Goal: Task Accomplishment & Management: Complete application form

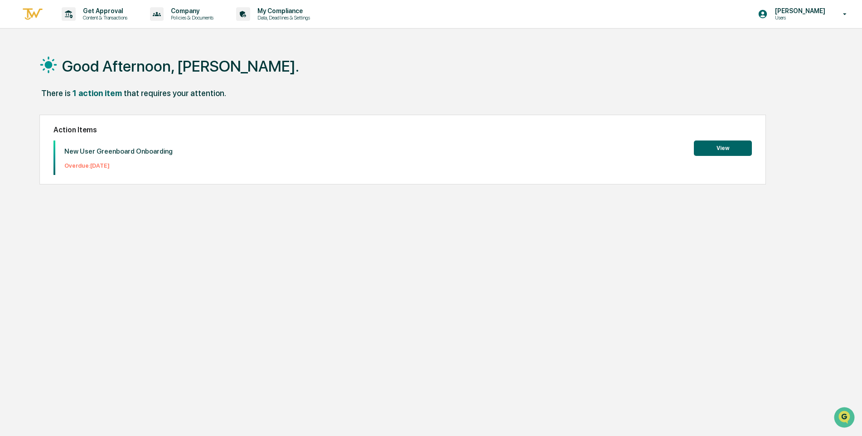
click at [714, 151] on button "View" at bounding box center [723, 148] width 58 height 15
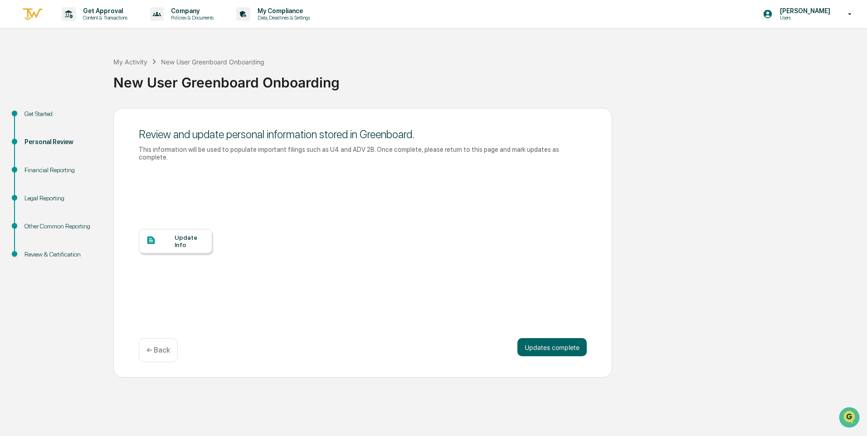
click at [182, 234] on div "Update Info" at bounding box center [190, 241] width 30 height 15
click at [546, 341] on button "Updates complete" at bounding box center [551, 347] width 69 height 18
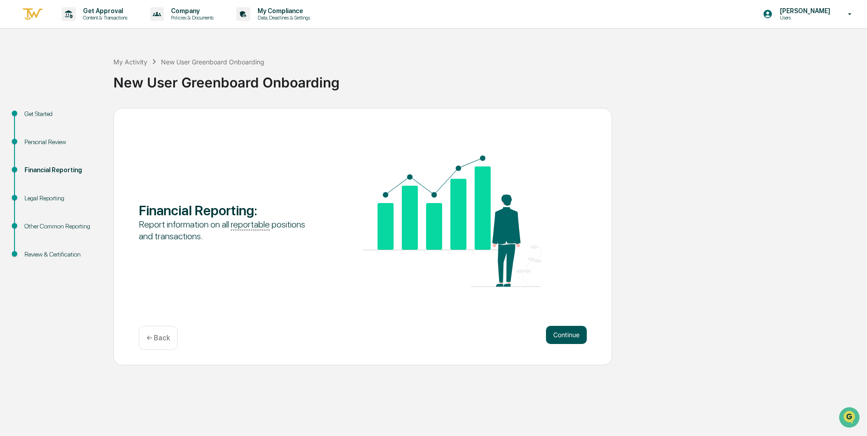
click at [571, 334] on button "Continue" at bounding box center [566, 335] width 41 height 18
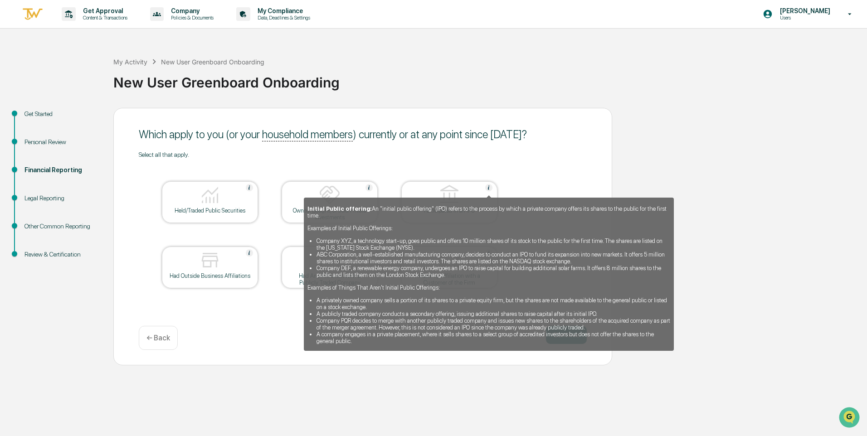
click at [489, 190] on img at bounding box center [488, 187] width 7 height 7
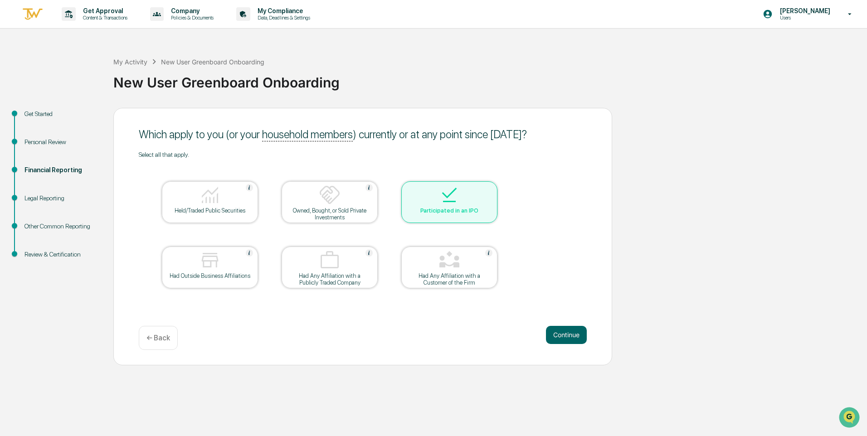
click at [489, 190] on div at bounding box center [449, 195] width 91 height 23
click at [537, 183] on div "Select all that apply. Held/Traded Public Securities Owned, Bought, or Sold Pri…" at bounding box center [363, 231] width 448 height 161
click at [559, 335] on button "Continue" at bounding box center [566, 335] width 41 height 18
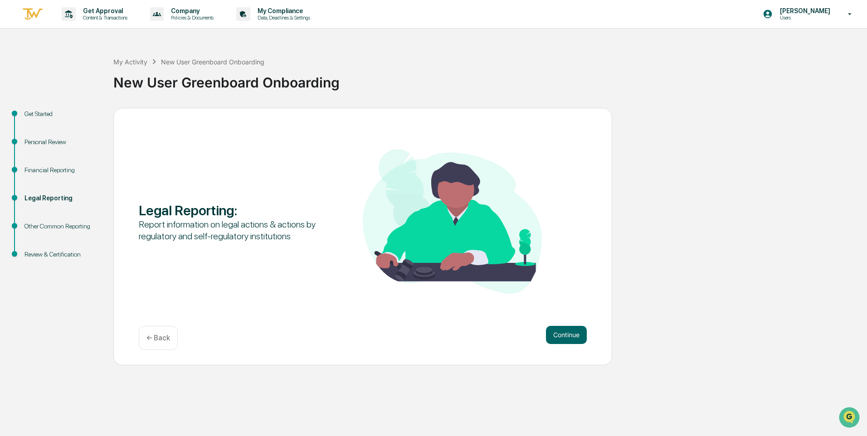
click at [559, 335] on button "Continue" at bounding box center [566, 335] width 41 height 18
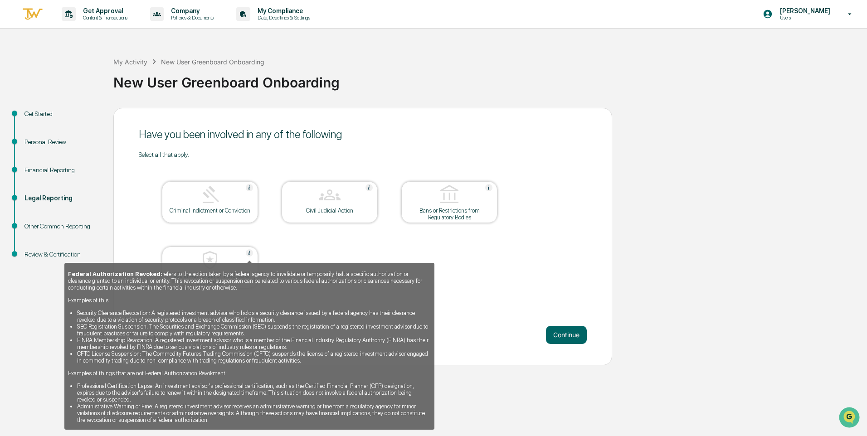
click at [250, 252] on img at bounding box center [249, 252] width 7 height 7
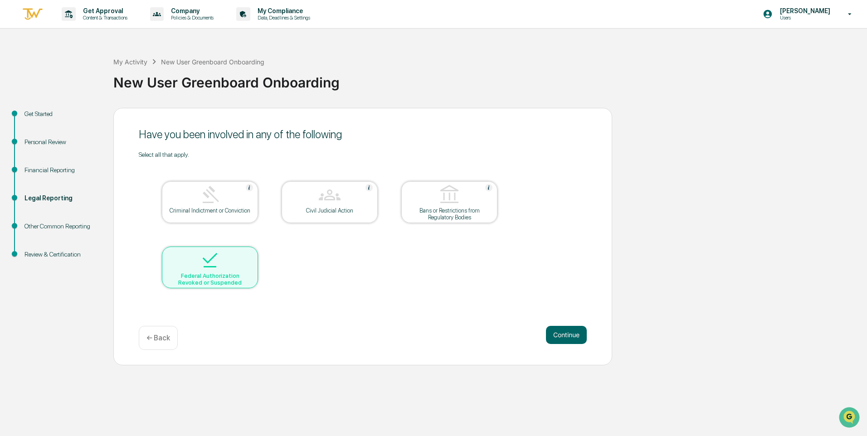
click at [250, 252] on div at bounding box center [210, 260] width 91 height 23
click at [570, 332] on button "Continue" at bounding box center [566, 335] width 41 height 18
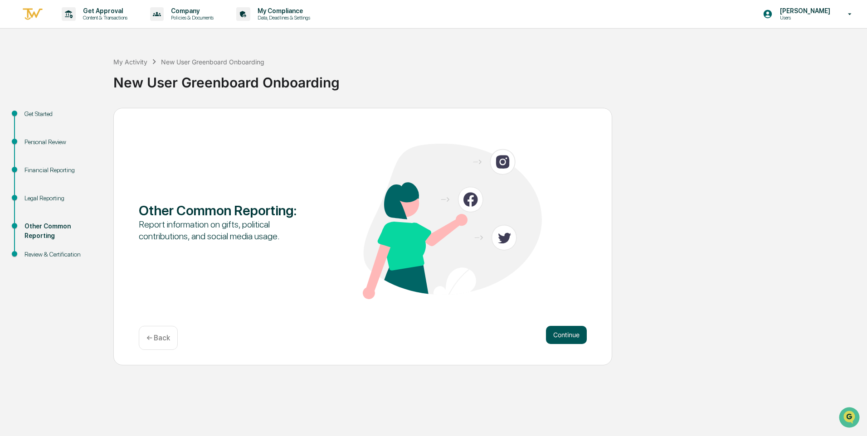
click at [569, 333] on button "Continue" at bounding box center [566, 335] width 41 height 18
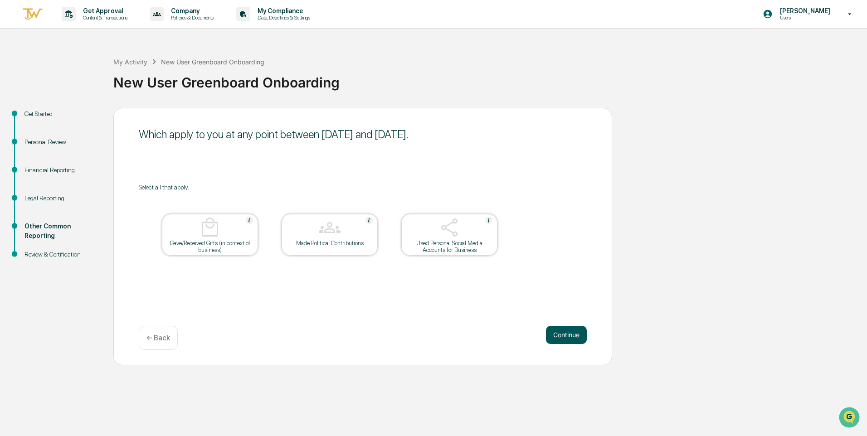
click at [568, 334] on button "Continue" at bounding box center [566, 335] width 41 height 18
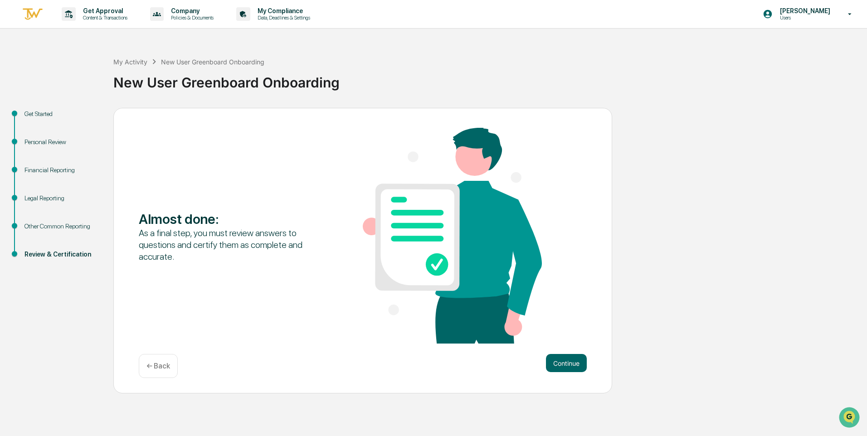
click at [42, 140] on div "Personal Review" at bounding box center [61, 142] width 74 height 10
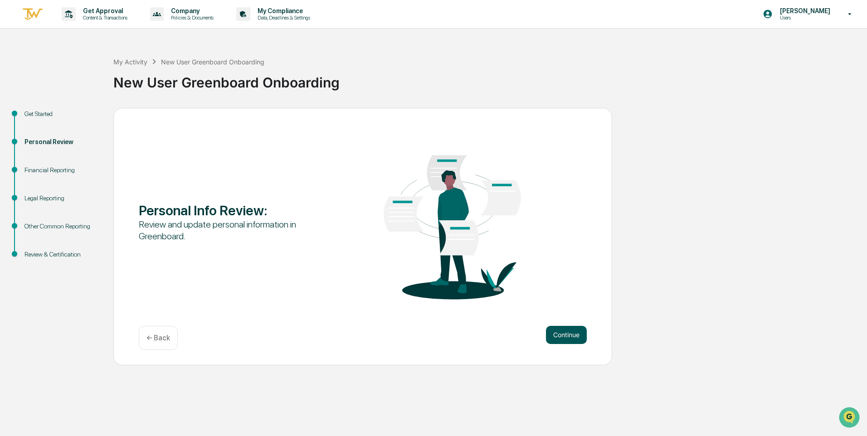
click at [558, 338] on button "Continue" at bounding box center [566, 335] width 41 height 18
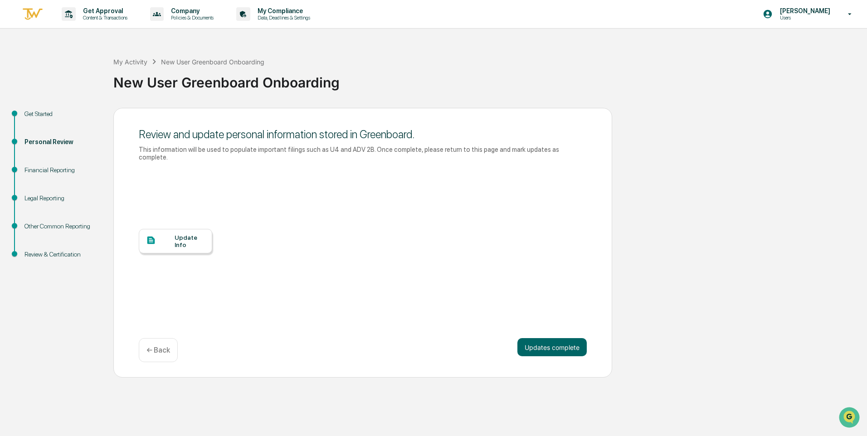
click at [188, 234] on div "Update Info" at bounding box center [190, 241] width 30 height 15
click at [42, 170] on div "Financial Reporting" at bounding box center [61, 171] width 74 height 10
click at [559, 338] on button "Updates complete" at bounding box center [551, 347] width 69 height 18
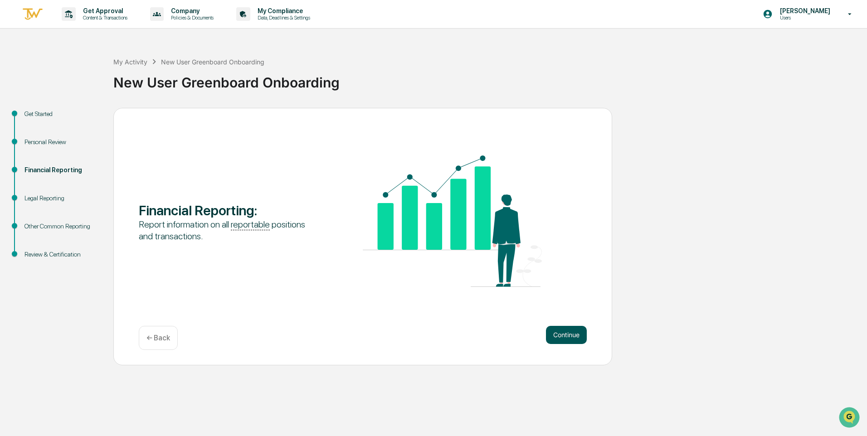
click at [574, 336] on button "Continue" at bounding box center [566, 335] width 41 height 18
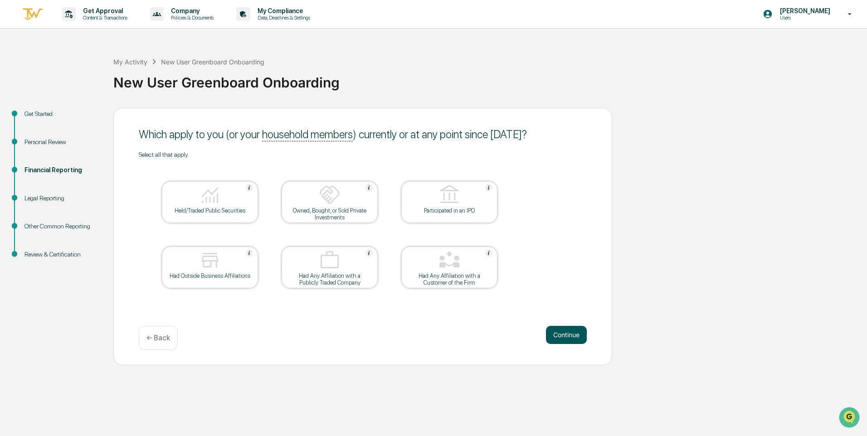
click at [567, 337] on button "Continue" at bounding box center [566, 335] width 41 height 18
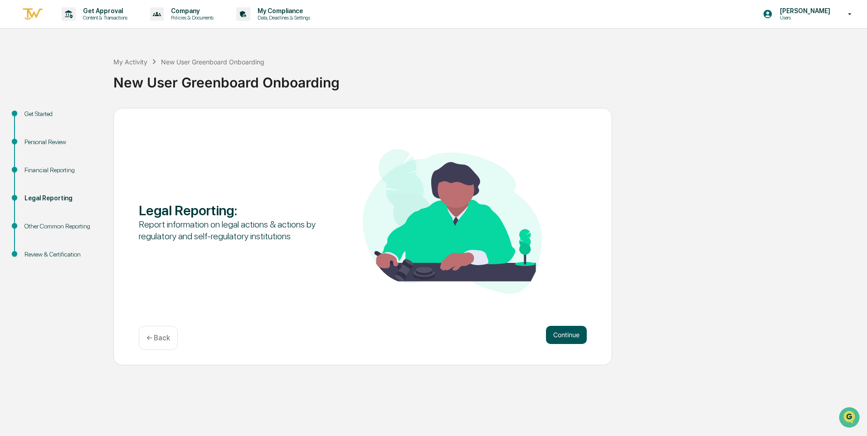
click at [569, 334] on button "Continue" at bounding box center [566, 335] width 41 height 18
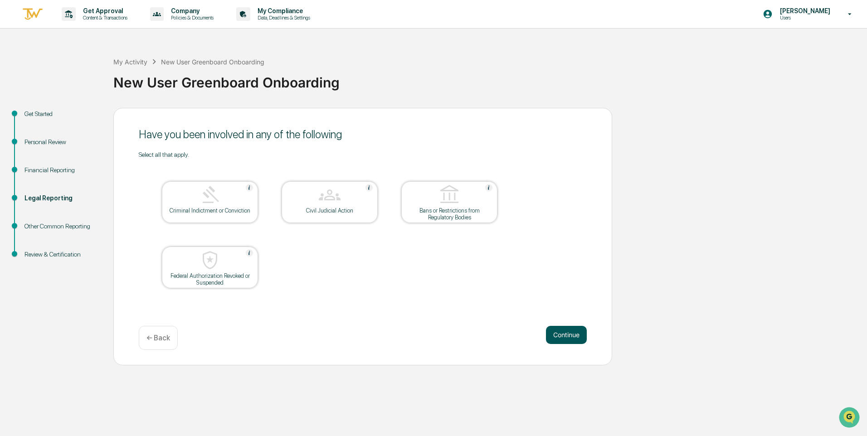
click at [569, 332] on button "Continue" at bounding box center [566, 335] width 41 height 18
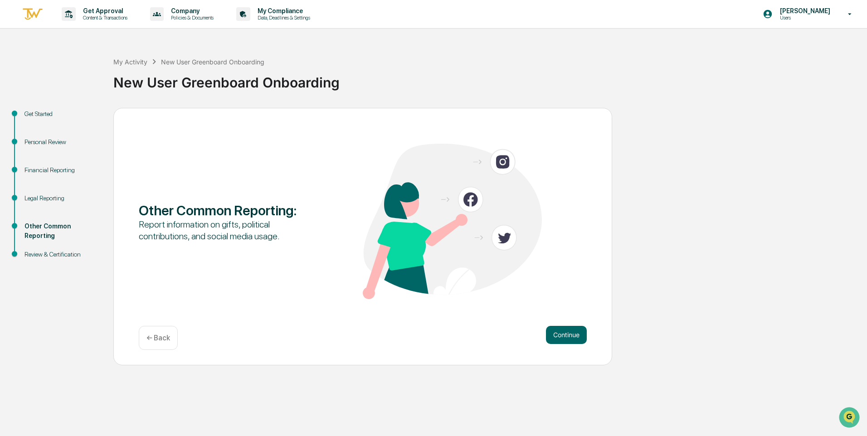
click at [248, 226] on div "Report information on gifts, political contributions, and social media usage." at bounding box center [228, 231] width 179 height 24
click at [188, 218] on div "Other Common Reporting :" at bounding box center [228, 210] width 179 height 16
click at [197, 239] on div "Report information on gifts, political contributions, and social media usage." at bounding box center [228, 231] width 179 height 24
click at [313, 238] on div "Report information on gifts, political contributions, and social media usage." at bounding box center [228, 231] width 179 height 24
click at [46, 141] on div "Personal Review" at bounding box center [61, 142] width 74 height 10
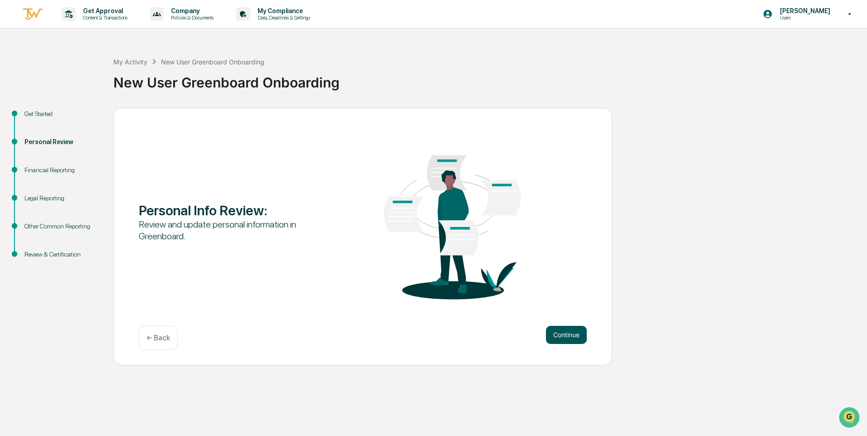
click at [574, 333] on button "Continue" at bounding box center [566, 335] width 41 height 18
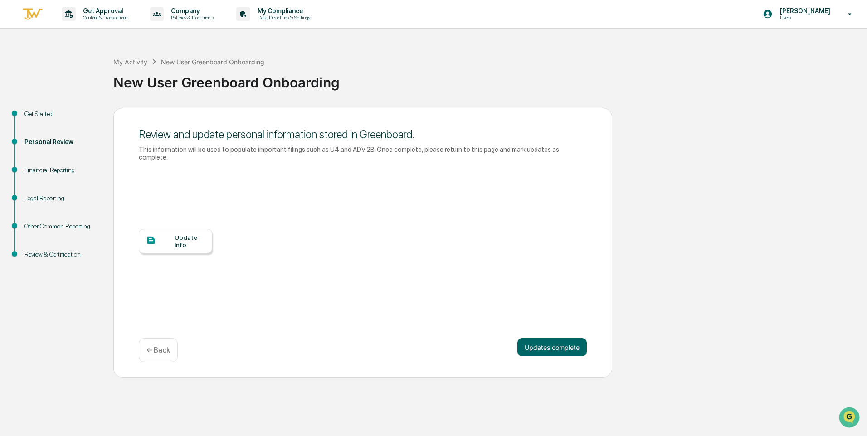
click at [174, 229] on div "Update Info" at bounding box center [175, 241] width 73 height 24
click at [56, 168] on div "Financial Reporting" at bounding box center [61, 171] width 74 height 10
click at [69, 254] on div "Review & Certification" at bounding box center [61, 255] width 74 height 10
drag, startPoint x: 45, startPoint y: 167, endPoint x: 53, endPoint y: 164, distance: 8.2
click at [45, 167] on div "Financial Reporting" at bounding box center [61, 171] width 74 height 10
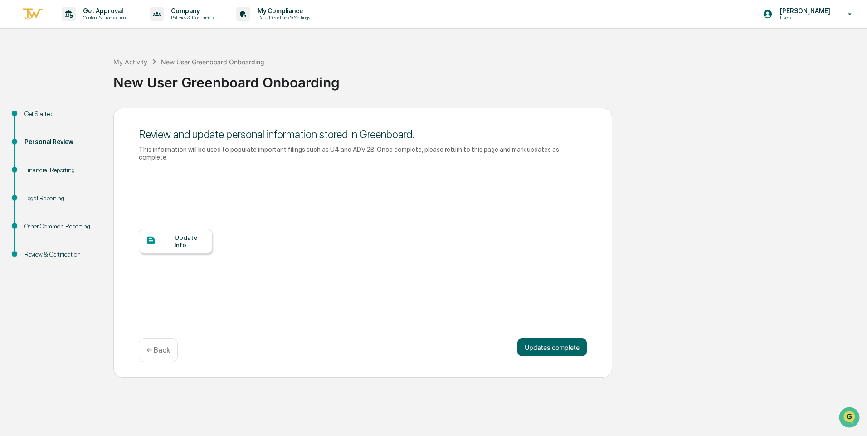
click at [48, 168] on div "Financial Reporting" at bounding box center [61, 171] width 74 height 10
click at [45, 170] on div "Financial Reporting" at bounding box center [61, 171] width 74 height 10
click at [539, 338] on button "Updates complete" at bounding box center [551, 347] width 69 height 18
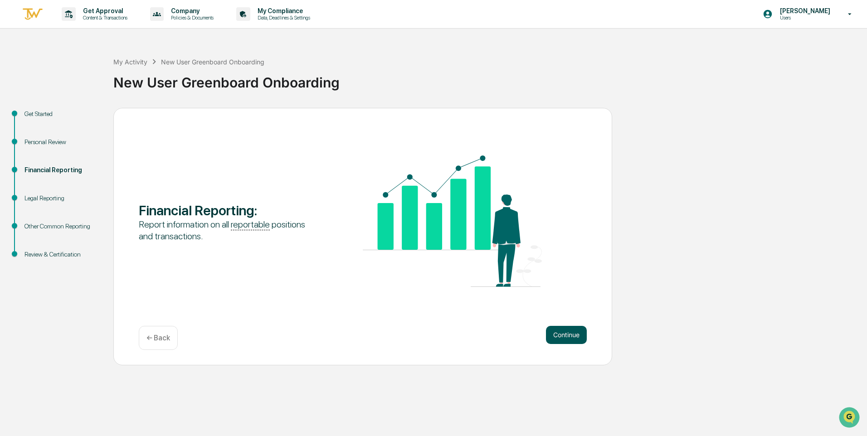
click at [567, 336] on button "Continue" at bounding box center [566, 335] width 41 height 18
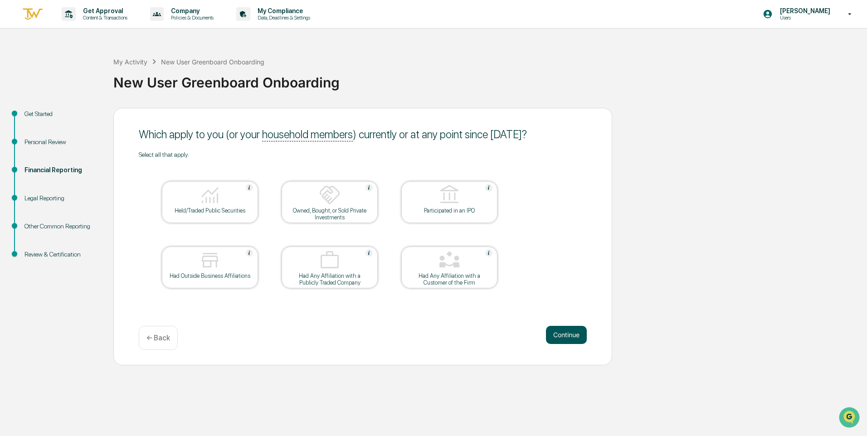
click at [575, 334] on button "Continue" at bounding box center [566, 335] width 41 height 18
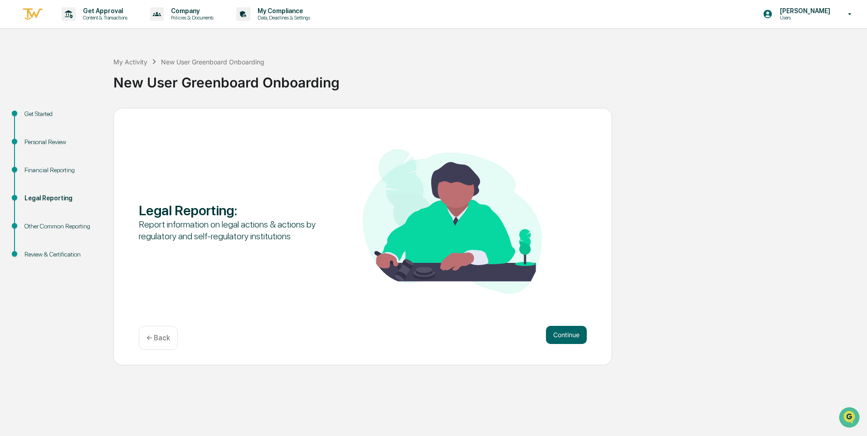
click at [575, 334] on button "Continue" at bounding box center [566, 335] width 41 height 18
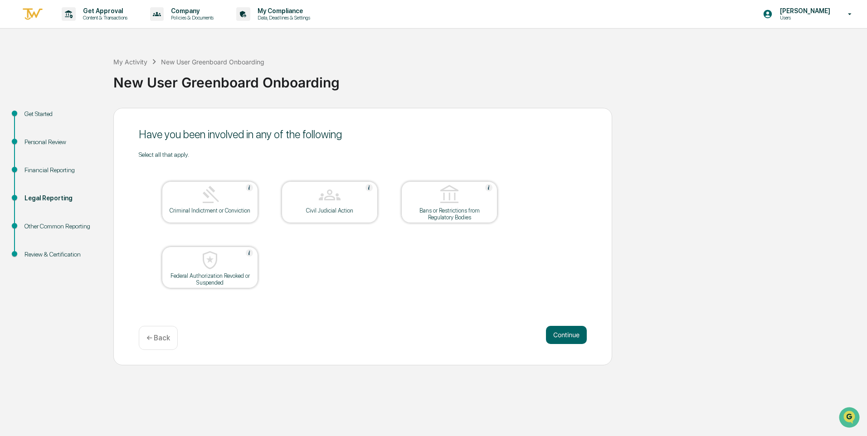
click at [575, 334] on button "Continue" at bounding box center [566, 335] width 41 height 18
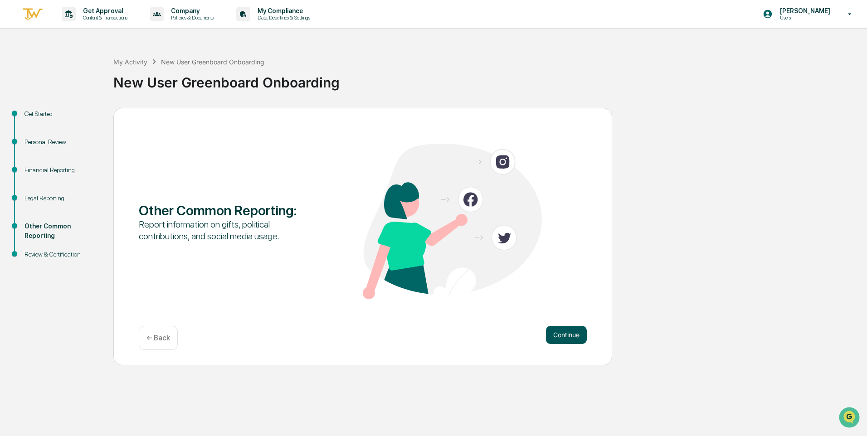
click at [574, 334] on button "Continue" at bounding box center [566, 335] width 41 height 18
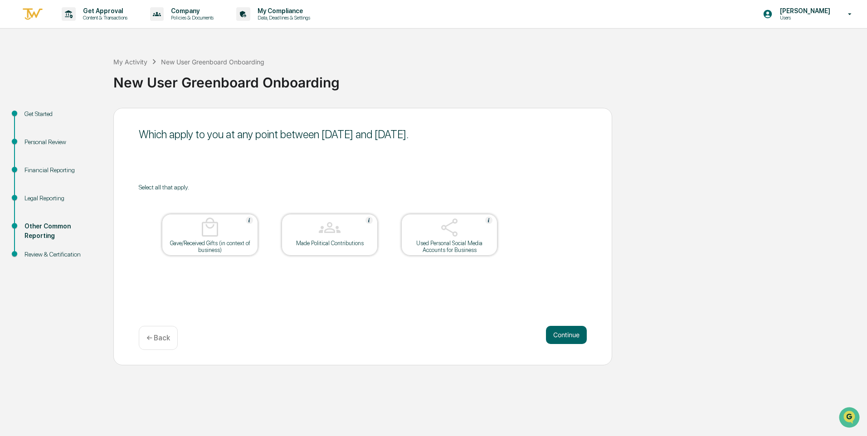
click at [574, 334] on button "Continue" at bounding box center [566, 335] width 41 height 18
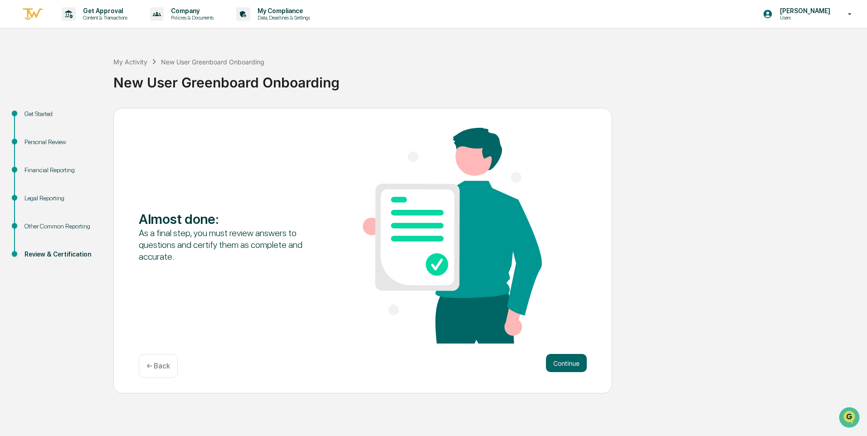
click at [55, 141] on div "Personal Review" at bounding box center [61, 142] width 74 height 10
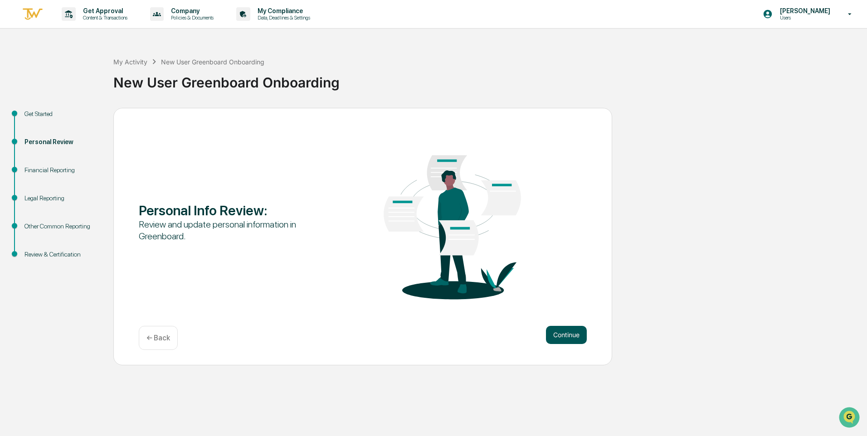
click at [566, 332] on button "Continue" at bounding box center [566, 335] width 41 height 18
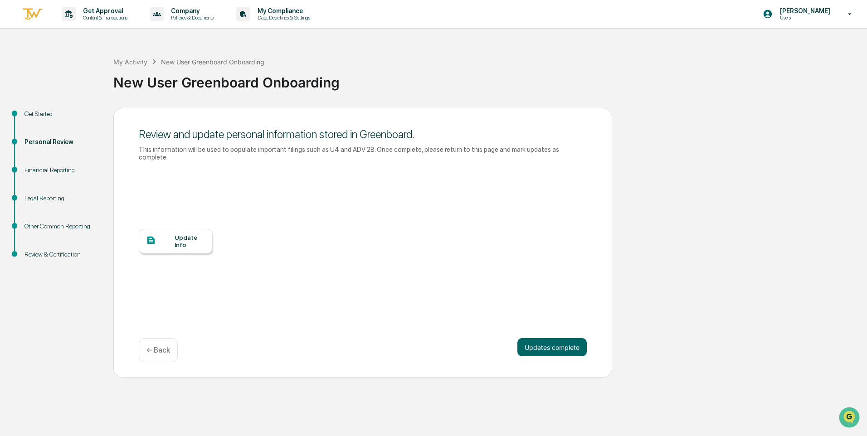
click at [186, 237] on div "Update Info" at bounding box center [190, 241] width 30 height 15
click at [51, 168] on div "Financial Reporting" at bounding box center [61, 171] width 74 height 10
click at [48, 256] on div "Review & Certification" at bounding box center [61, 255] width 74 height 10
click at [47, 167] on div "Financial Reporting" at bounding box center [61, 171] width 74 height 10
click at [536, 338] on button "Updates complete" at bounding box center [551, 347] width 69 height 18
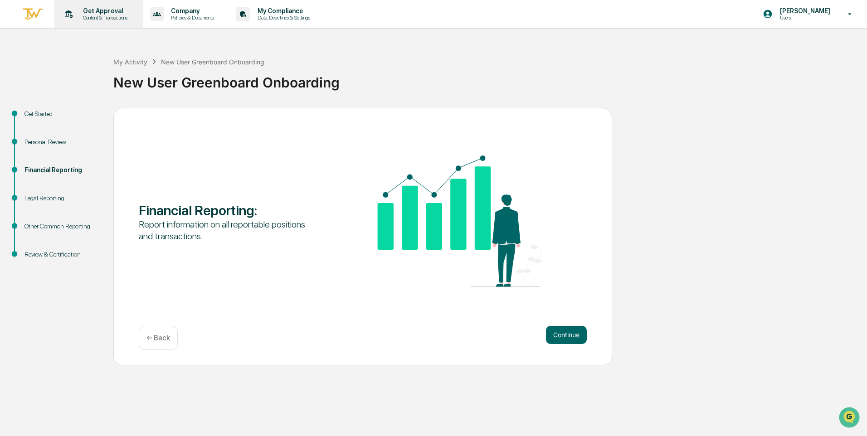
click at [97, 14] on p "Get Approval" at bounding box center [104, 10] width 56 height 7
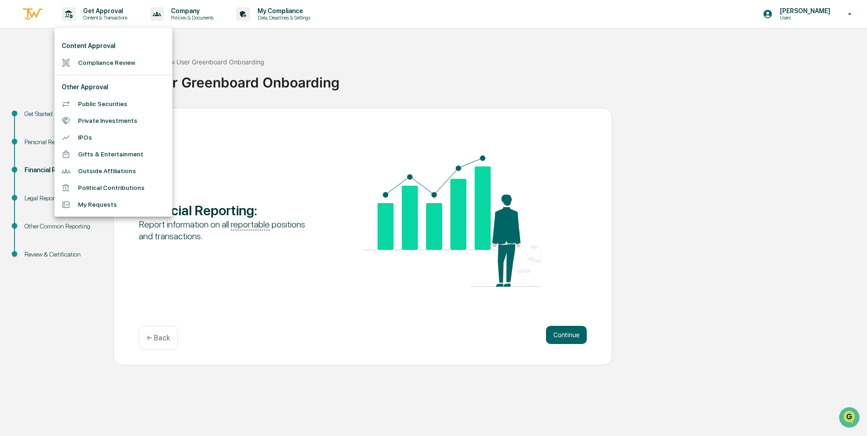
click at [112, 172] on li "Outside Affiliations" at bounding box center [113, 171] width 118 height 17
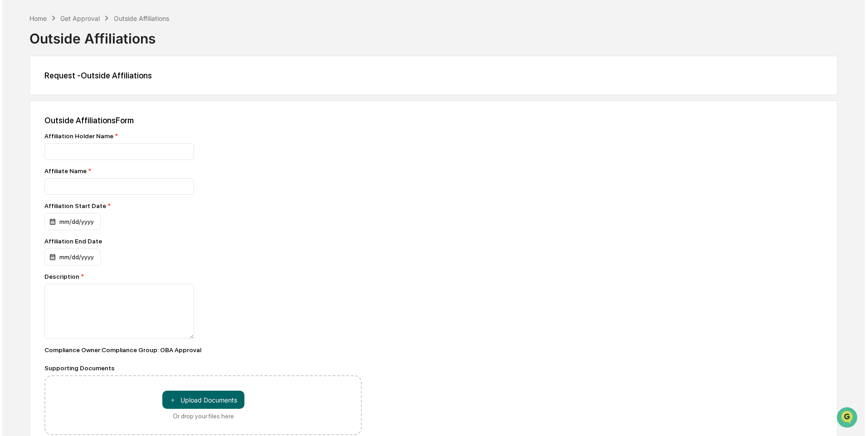
scroll to position [45, 0]
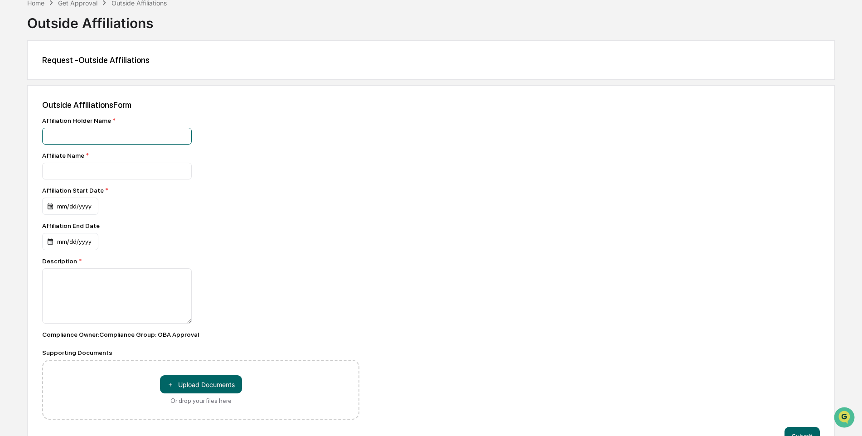
click at [133, 136] on input at bounding box center [117, 136] width 150 height 17
type input "**********"
click at [122, 174] on input at bounding box center [117, 171] width 150 height 17
drag, startPoint x: 139, startPoint y: 131, endPoint x: 6, endPoint y: 139, distance: 133.1
click at [6, 139] on div "**********" at bounding box center [431, 229] width 862 height 463
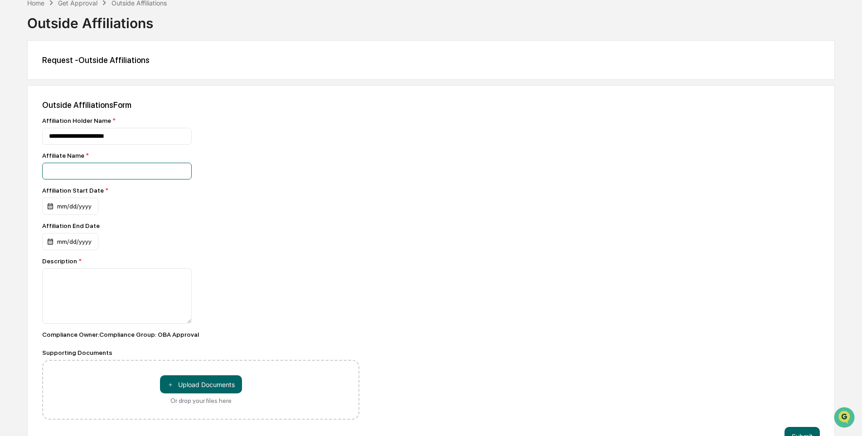
click at [80, 171] on input at bounding box center [117, 171] width 150 height 17
paste input "**********"
type input "**********"
click at [78, 214] on div "mm/dd/yyyy" at bounding box center [70, 206] width 56 height 17
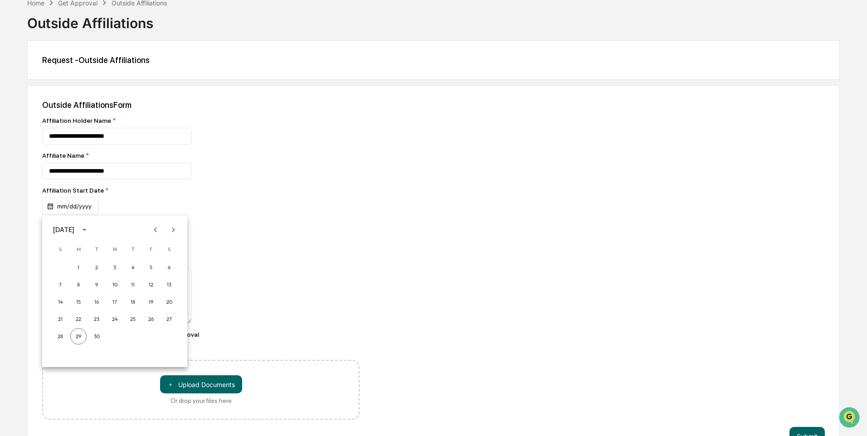
click at [155, 234] on icon "Previous month" at bounding box center [156, 230] width 10 height 10
click at [89, 230] on icon "calendar view is open, switch to year view" at bounding box center [84, 230] width 10 height 10
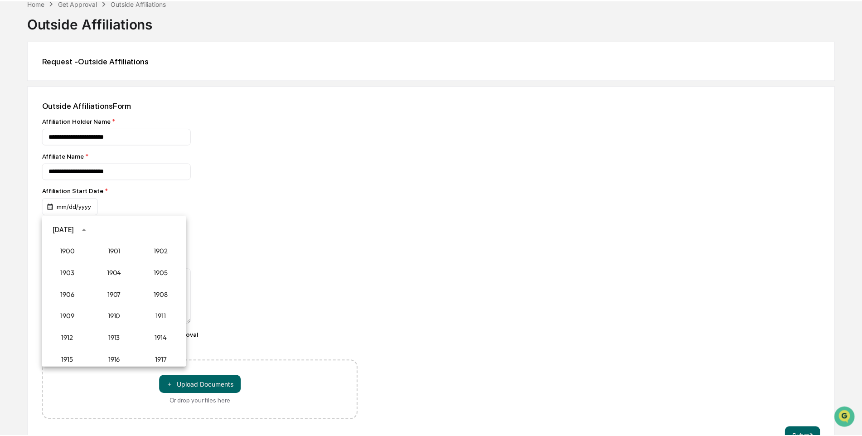
scroll to position [840, 0]
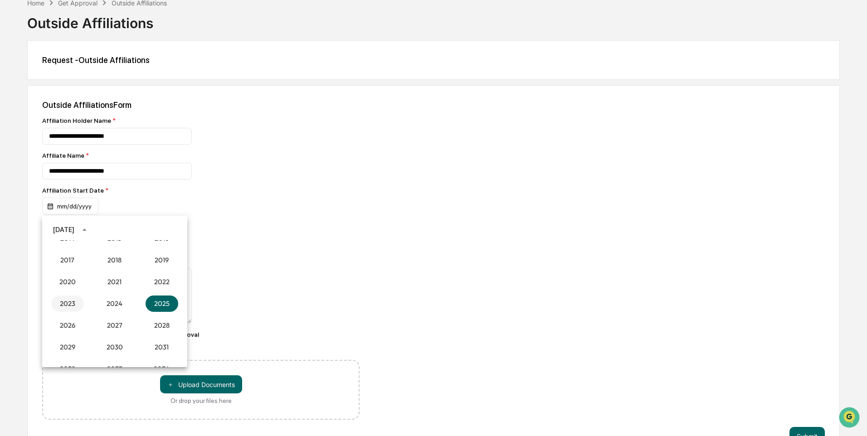
click at [68, 299] on button "2023" at bounding box center [67, 304] width 33 height 16
click at [71, 322] on button "Oct" at bounding box center [67, 323] width 33 height 16
click at [155, 228] on icon "Previous month" at bounding box center [156, 230] width 10 height 10
click at [98, 269] on button "1" at bounding box center [96, 267] width 16 height 16
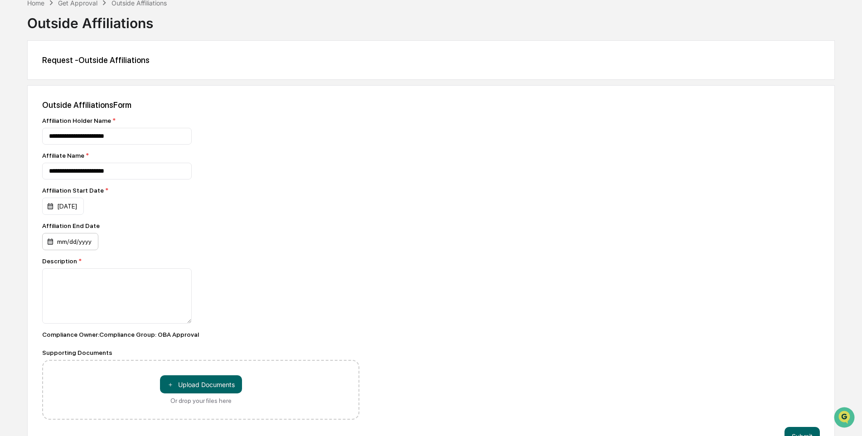
click at [73, 239] on div "mm/dd/yyyy" at bounding box center [70, 241] width 56 height 17
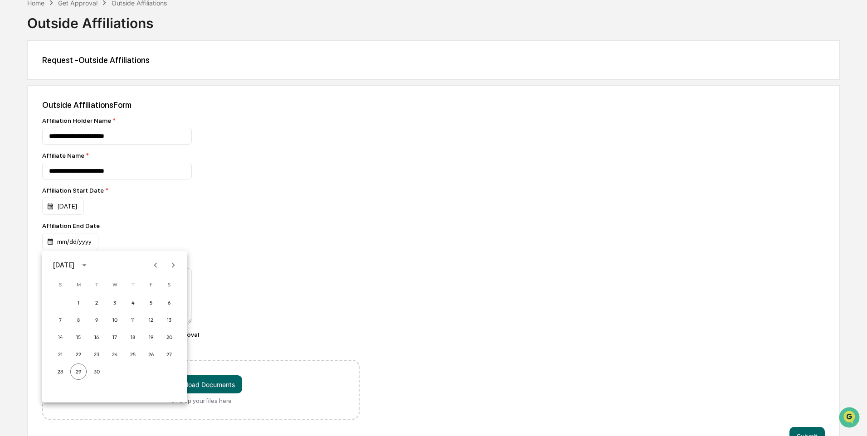
click at [232, 219] on div at bounding box center [433, 218] width 867 height 436
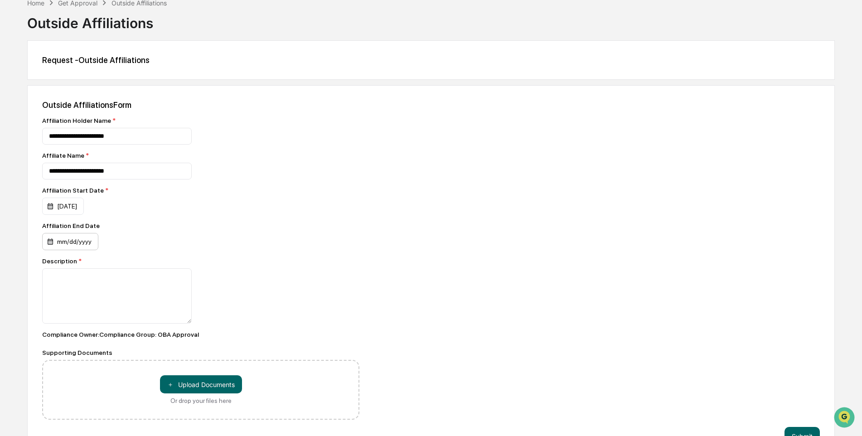
click at [85, 242] on div "mm/dd/yyyy" at bounding box center [70, 241] width 56 height 17
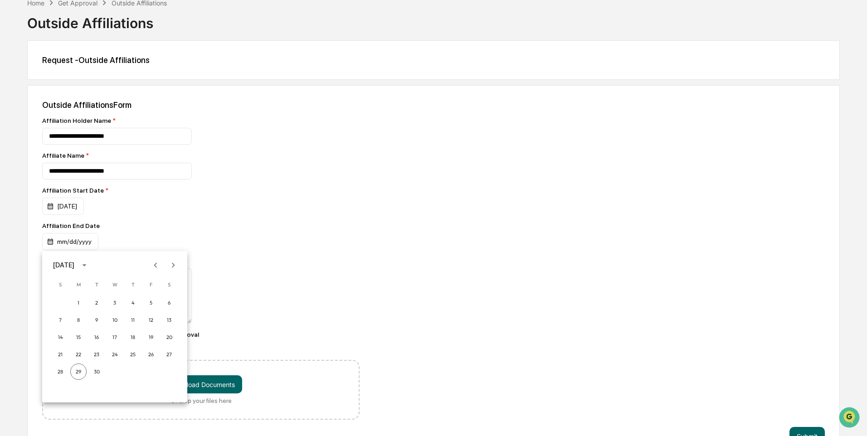
click at [194, 162] on div at bounding box center [433, 218] width 867 height 436
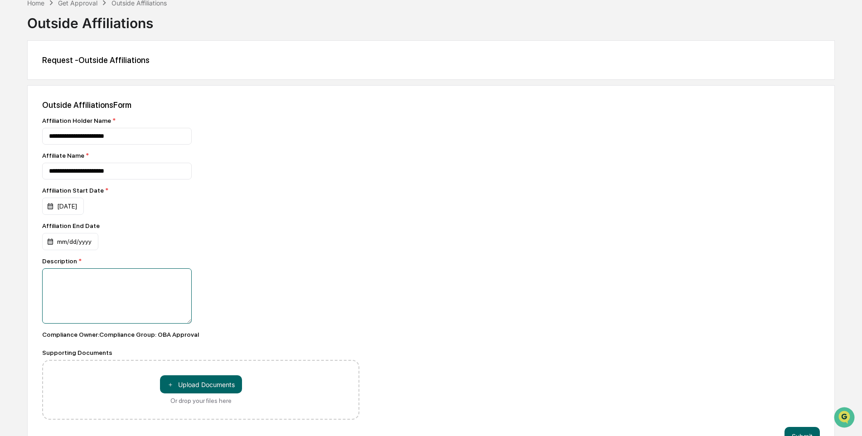
click at [108, 295] on textarea at bounding box center [117, 295] width 150 height 55
type textarea "**********"
click at [486, 272] on div "**********" at bounding box center [431, 272] width 808 height 375
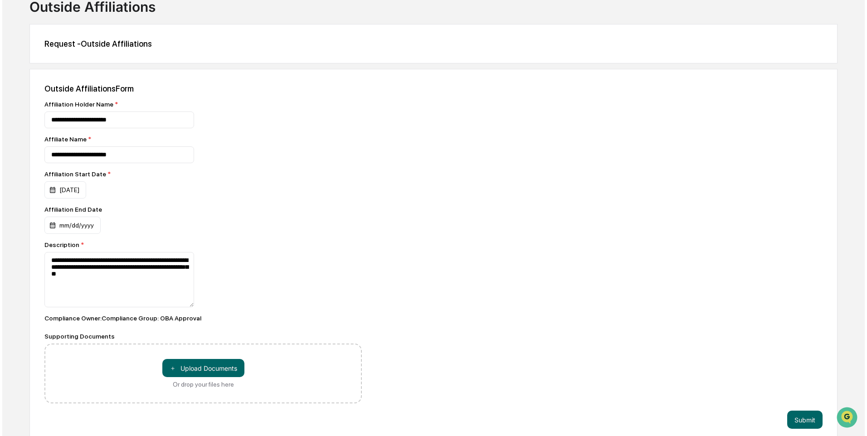
scroll to position [70, 0]
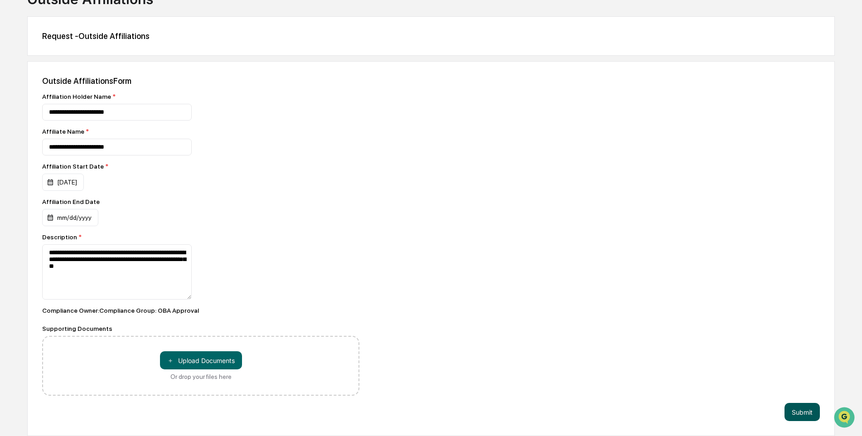
click at [799, 415] on button "Submit" at bounding box center [802, 412] width 35 height 18
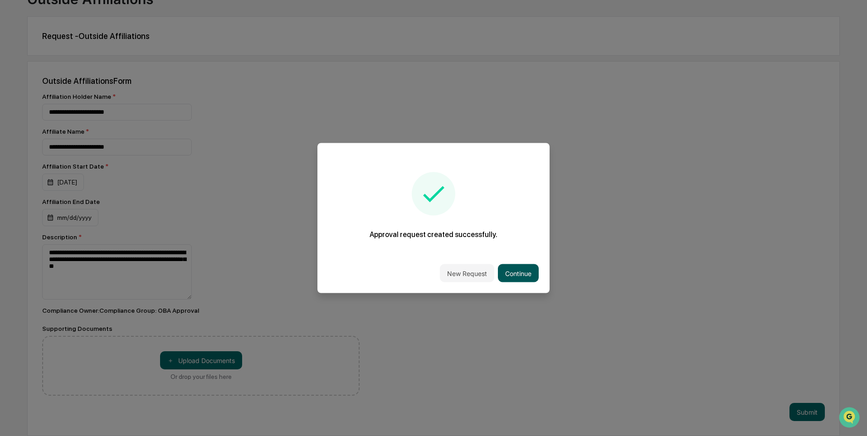
click at [526, 276] on button "Continue" at bounding box center [518, 273] width 41 height 18
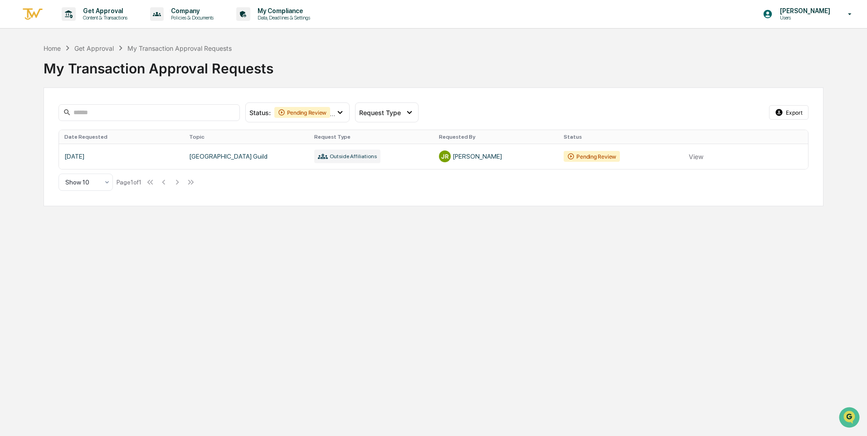
click at [573, 155] on link at bounding box center [434, 156] width 750 height 25
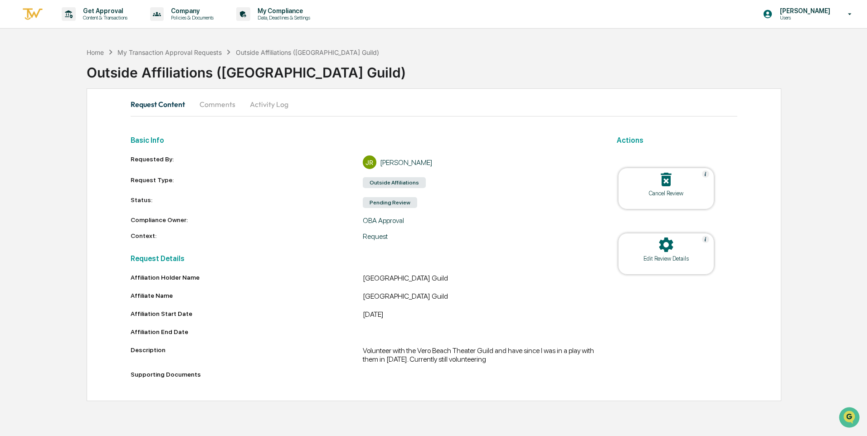
click at [23, 8] on img at bounding box center [33, 14] width 22 height 15
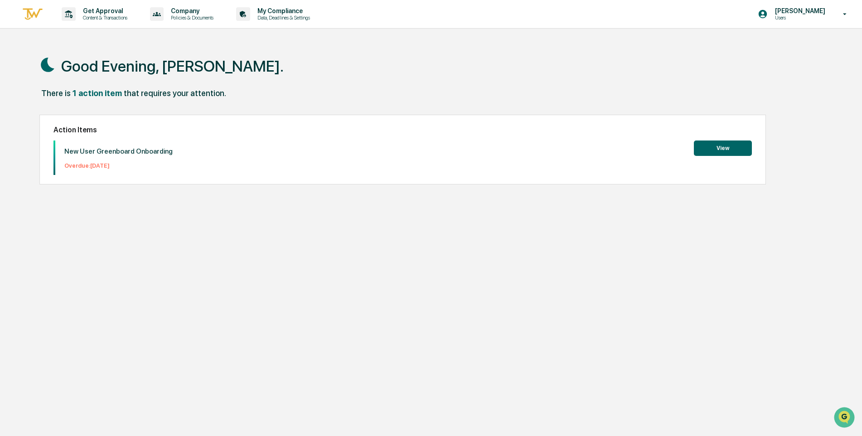
click at [728, 147] on button "View" at bounding box center [723, 148] width 58 height 15
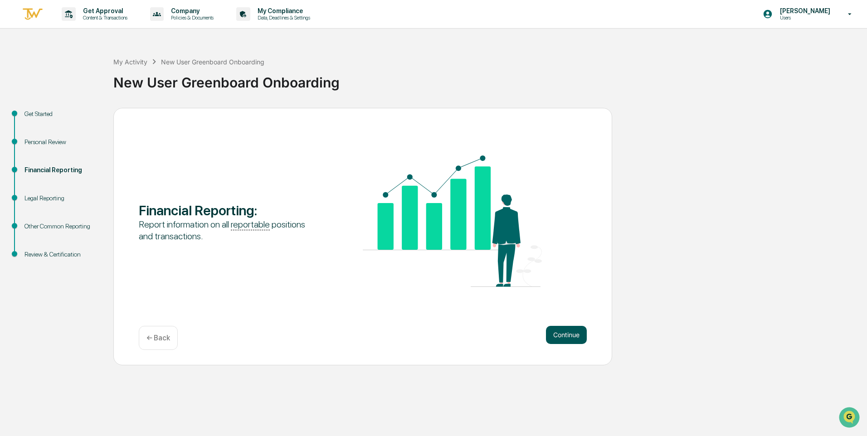
click at [579, 336] on button "Continue" at bounding box center [566, 335] width 41 height 18
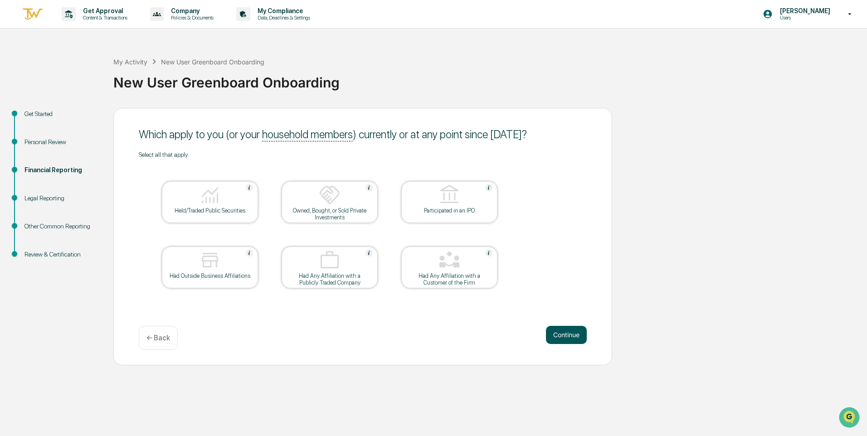
click at [574, 339] on button "Continue" at bounding box center [566, 335] width 41 height 18
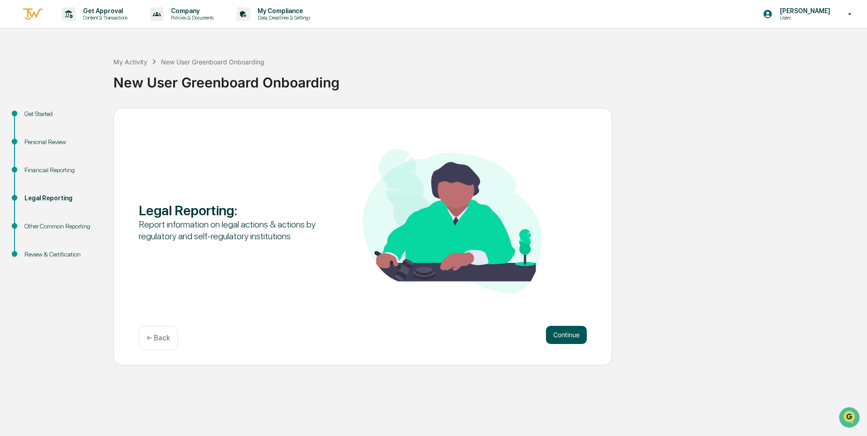
click at [574, 338] on button "Continue" at bounding box center [566, 335] width 41 height 18
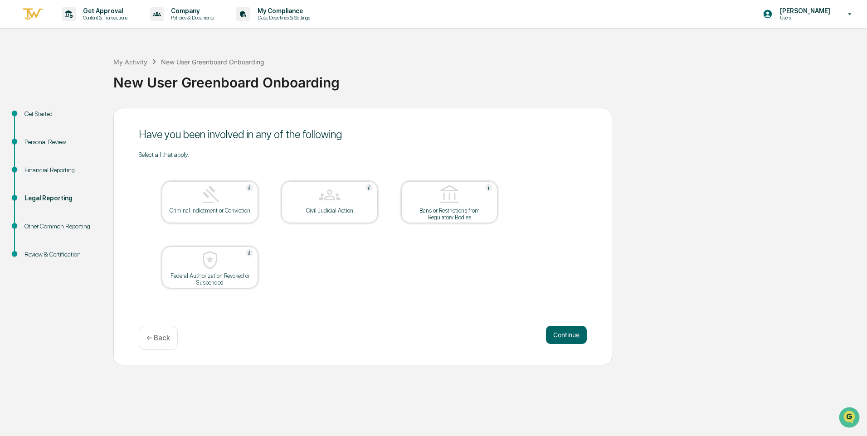
click at [574, 338] on button "Continue" at bounding box center [566, 335] width 41 height 18
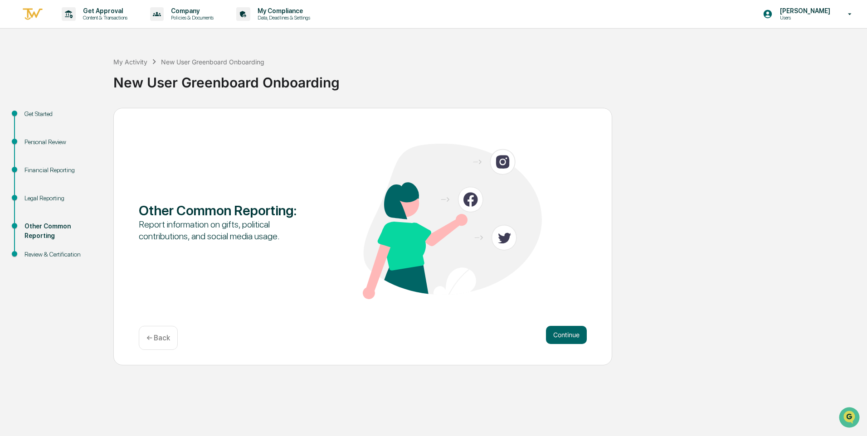
click at [574, 337] on button "Continue" at bounding box center [566, 335] width 41 height 18
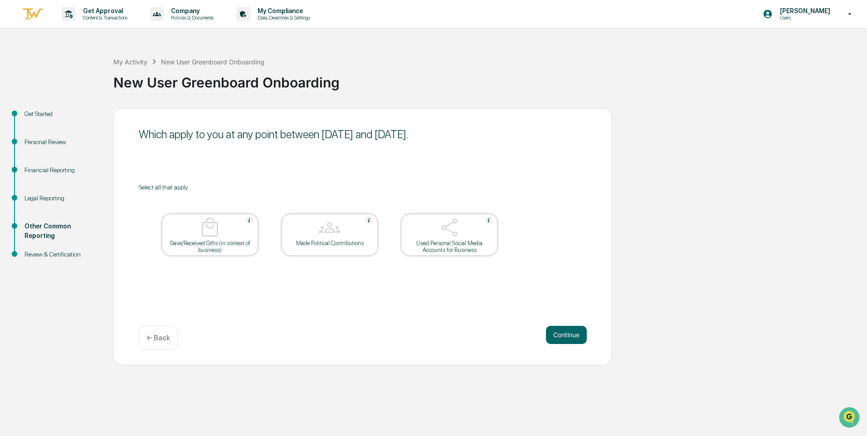
click at [574, 337] on button "Continue" at bounding box center [566, 335] width 41 height 18
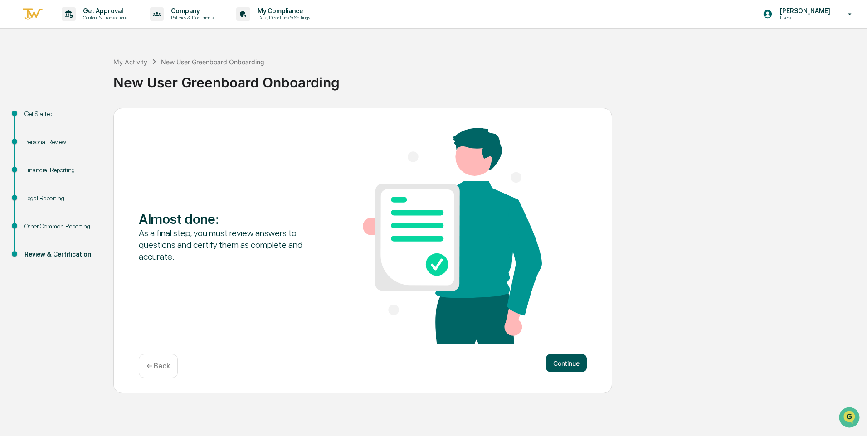
click at [567, 364] on button "Continue" at bounding box center [566, 363] width 41 height 18
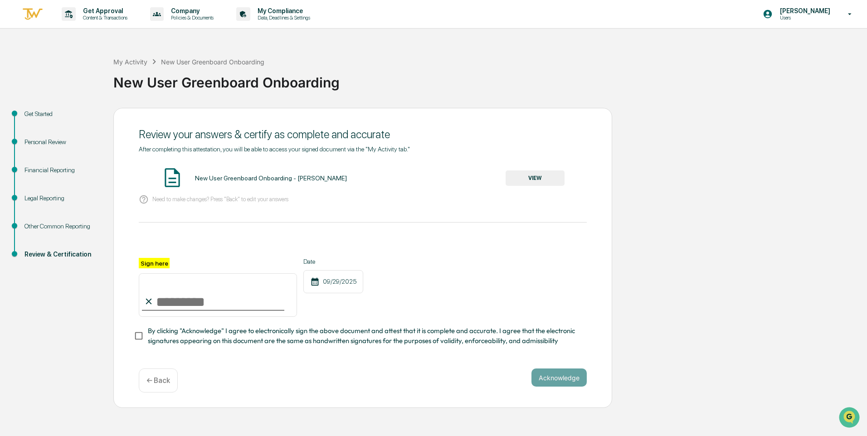
click at [245, 307] on input "Sign here" at bounding box center [218, 295] width 158 height 44
type input "**********"
click at [558, 382] on button "Acknowledge" at bounding box center [558, 378] width 55 height 18
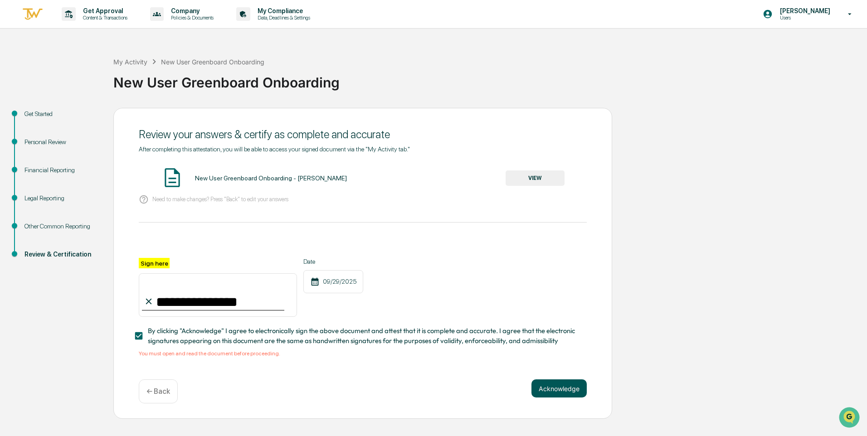
click at [564, 397] on button "Acknowledge" at bounding box center [558, 389] width 55 height 18
click at [530, 174] on button "VIEW" at bounding box center [535, 177] width 59 height 15
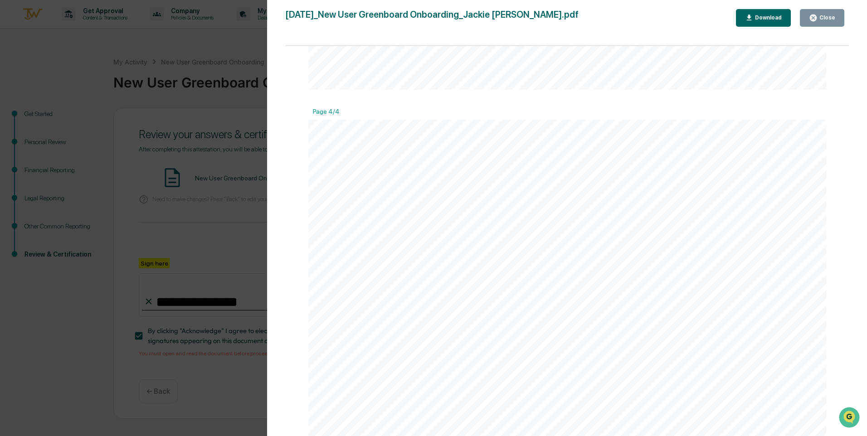
scroll to position [2651, 0]
click at [831, 14] on div "Close" at bounding box center [822, 18] width 26 height 9
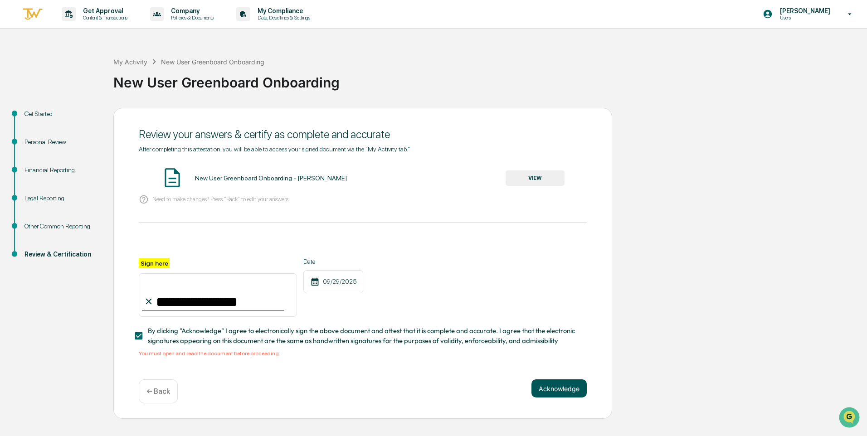
click at [550, 389] on button "Acknowledge" at bounding box center [558, 389] width 55 height 18
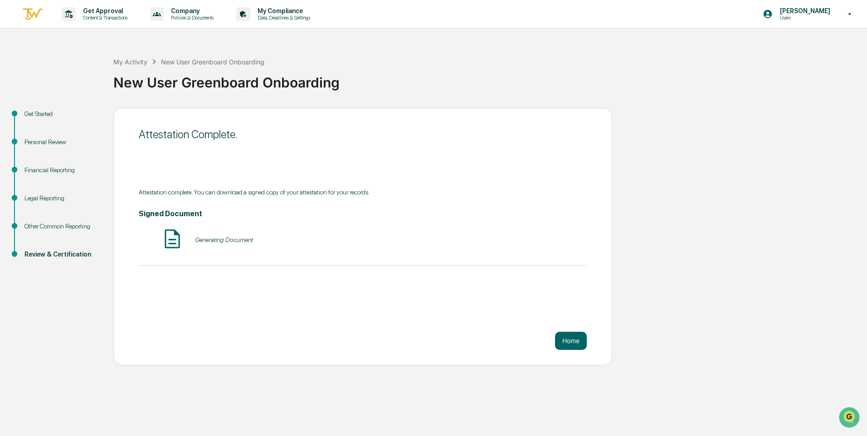
click at [342, 336] on div "Home" at bounding box center [363, 341] width 448 height 18
drag, startPoint x: 489, startPoint y: 92, endPoint x: 391, endPoint y: 73, distance: 100.3
click at [489, 94] on div "My Activity New User Greenboard Onboarding New User Greenboard Onboarding" at bounding box center [487, 75] width 749 height 65
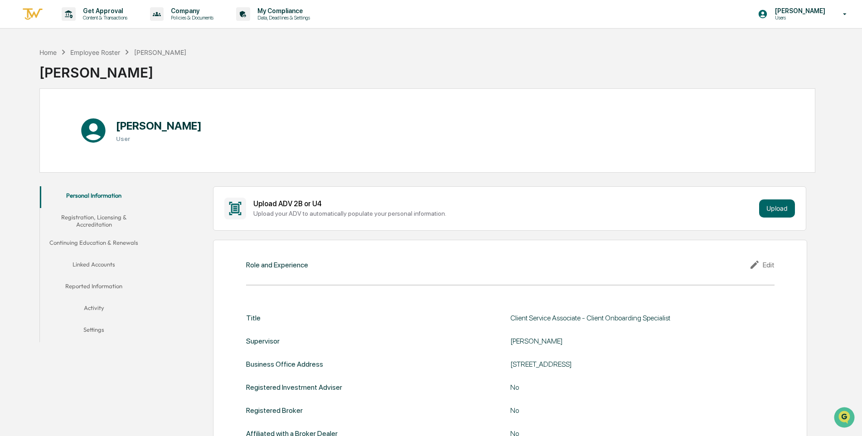
click at [92, 262] on button "Linked Accounts" at bounding box center [94, 266] width 108 height 22
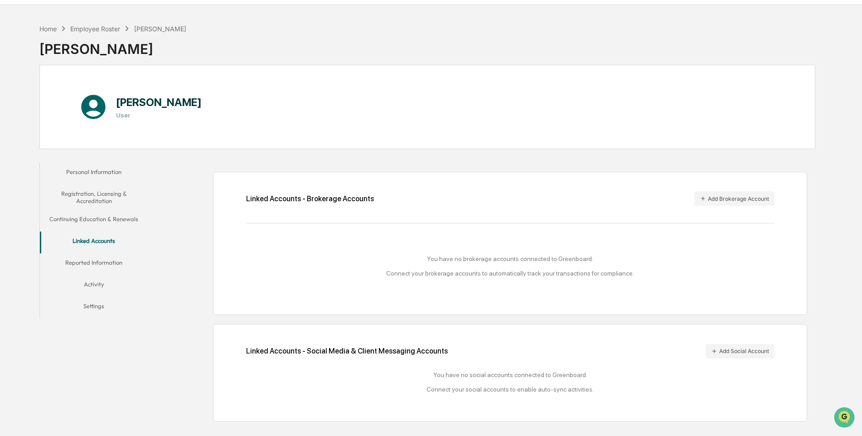
scroll to position [43, 0]
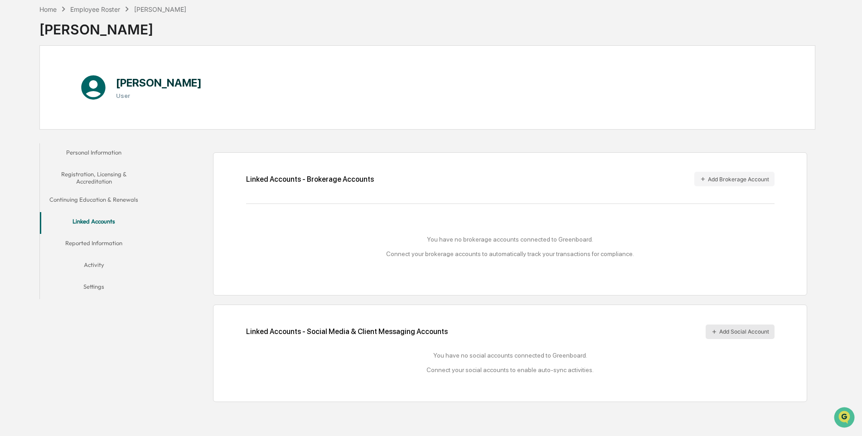
click at [731, 333] on button "Add Social Account" at bounding box center [740, 332] width 69 height 15
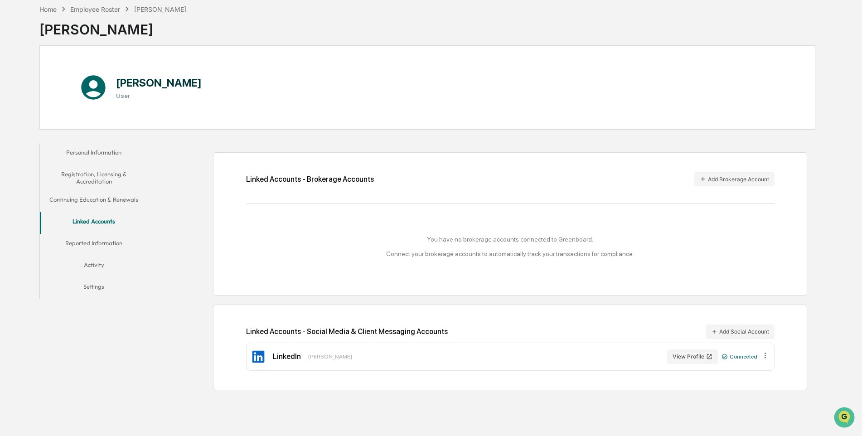
click at [89, 243] on button "Reported Information" at bounding box center [94, 245] width 108 height 22
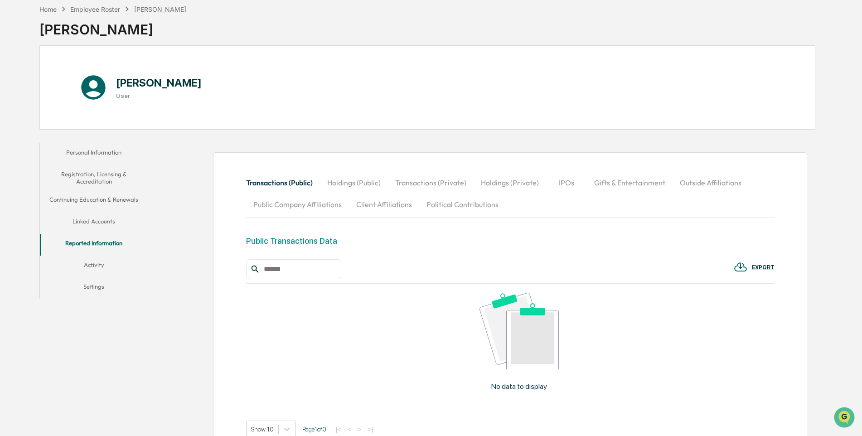
click at [706, 187] on button "Outside Affiliations" at bounding box center [711, 183] width 76 height 22
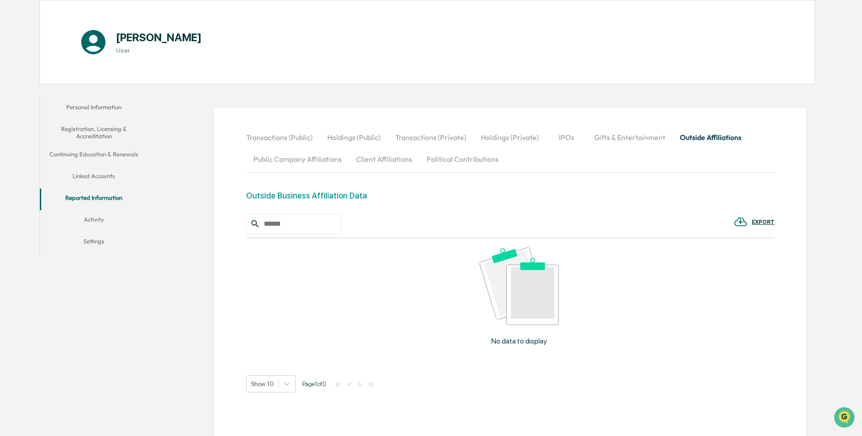
scroll to position [122, 0]
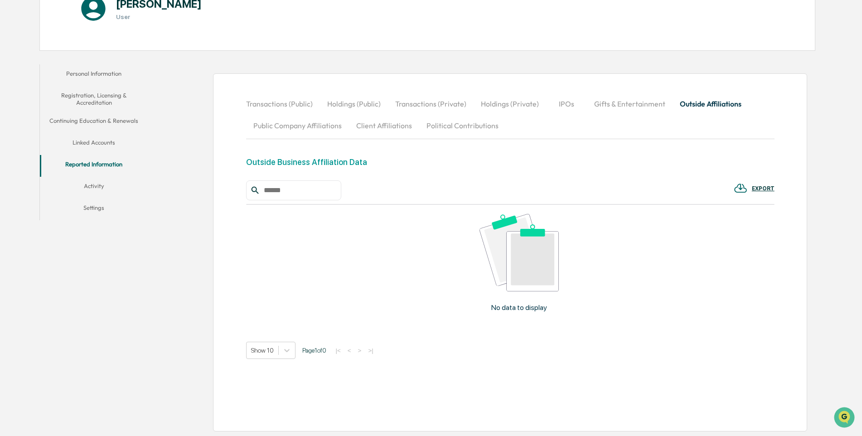
click at [293, 190] on input "text" at bounding box center [298, 191] width 77 height 12
type input "**********"
drag, startPoint x: 619, startPoint y: 299, endPoint x: 567, endPoint y: 321, distance: 56.3
click at [620, 300] on div "No data to display" at bounding box center [519, 266] width 547 height 123
click at [510, 308] on p "No data to display" at bounding box center [520, 307] width 56 height 9
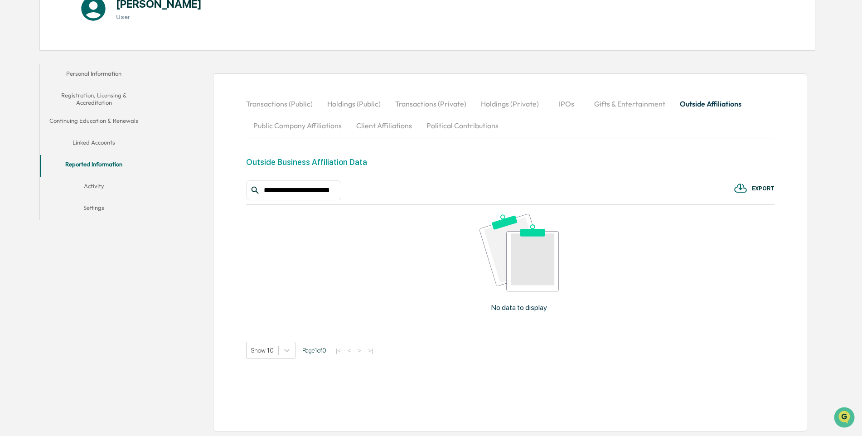
click at [404, 213] on div "No data to display" at bounding box center [519, 266] width 547 height 123
click at [100, 186] on button "Activity" at bounding box center [94, 188] width 108 height 22
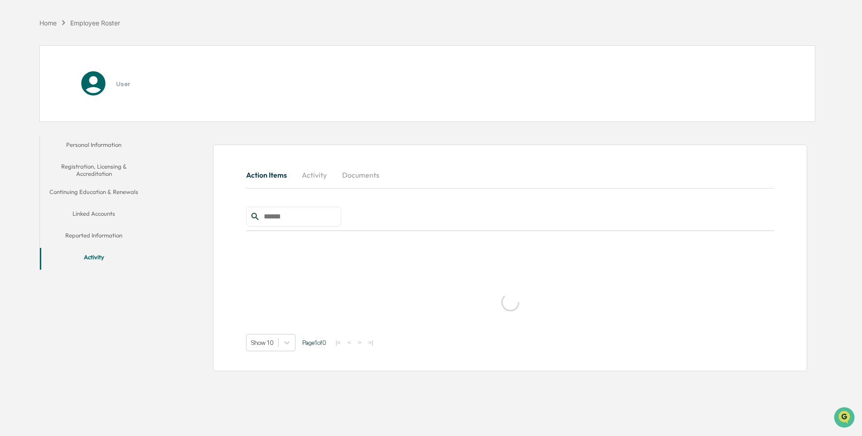
scroll to position [43, 0]
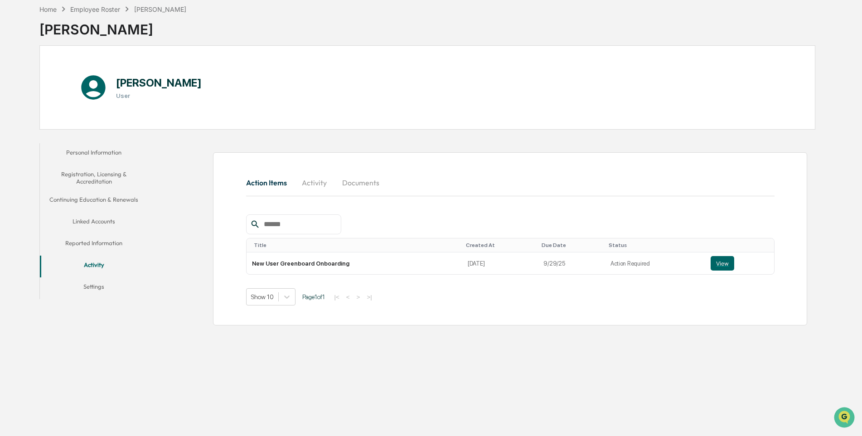
click at [92, 288] on button "Settings" at bounding box center [94, 289] width 108 height 22
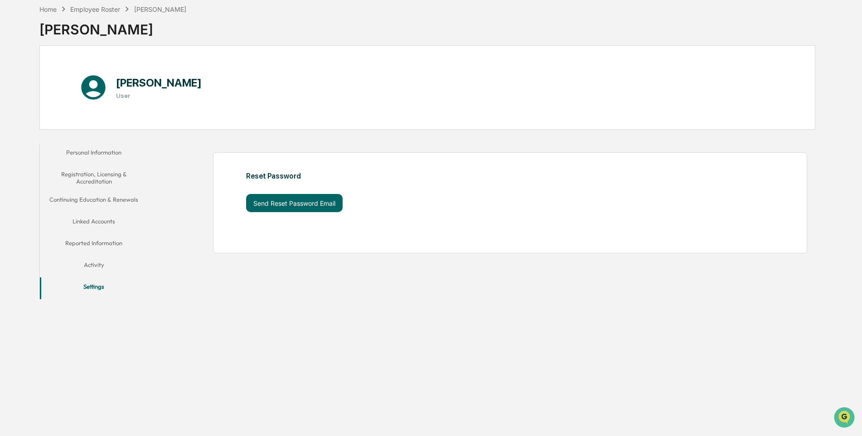
click at [92, 247] on button "Reported Information" at bounding box center [94, 245] width 108 height 22
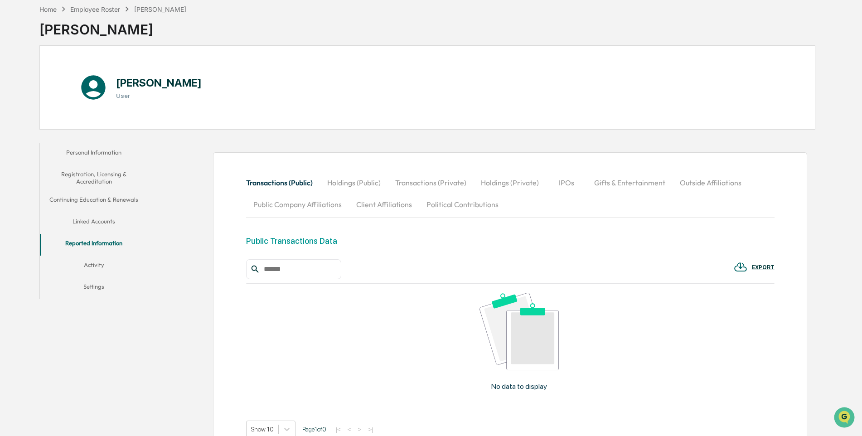
click at [382, 205] on button "Client Affiliations" at bounding box center [384, 205] width 70 height 22
click at [299, 205] on button "Public Company Affiliations" at bounding box center [297, 205] width 103 height 22
click at [297, 269] on input "text" at bounding box center [298, 269] width 77 height 12
type input "**********"
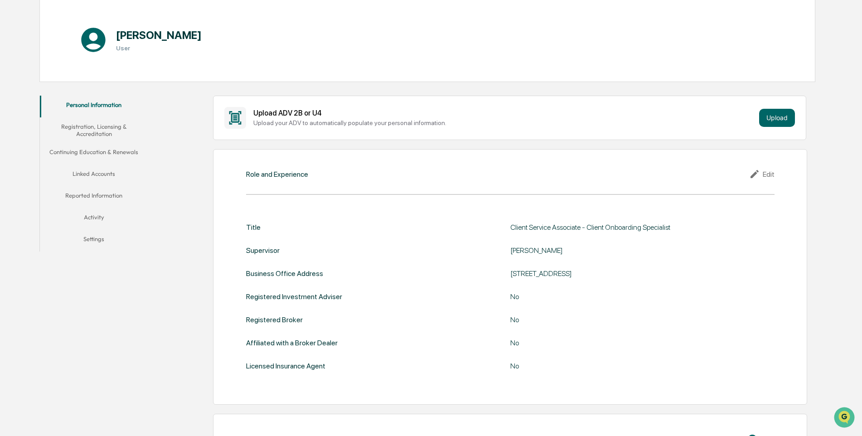
scroll to position [136, 0]
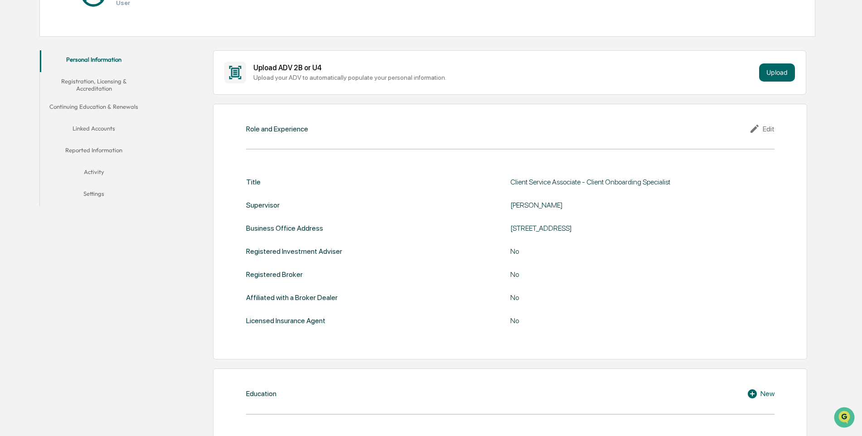
click at [116, 108] on button "Continuing Education & Renewals" at bounding box center [94, 108] width 108 height 22
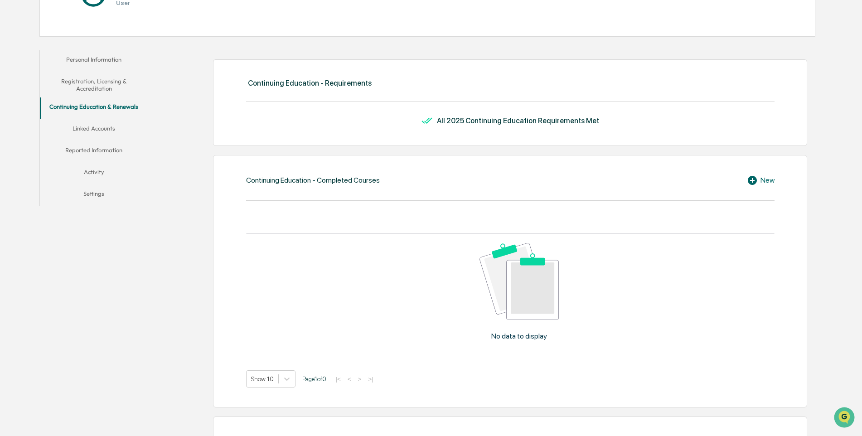
click at [98, 88] on button "Registration, Licensing & Accreditation" at bounding box center [94, 85] width 108 height 26
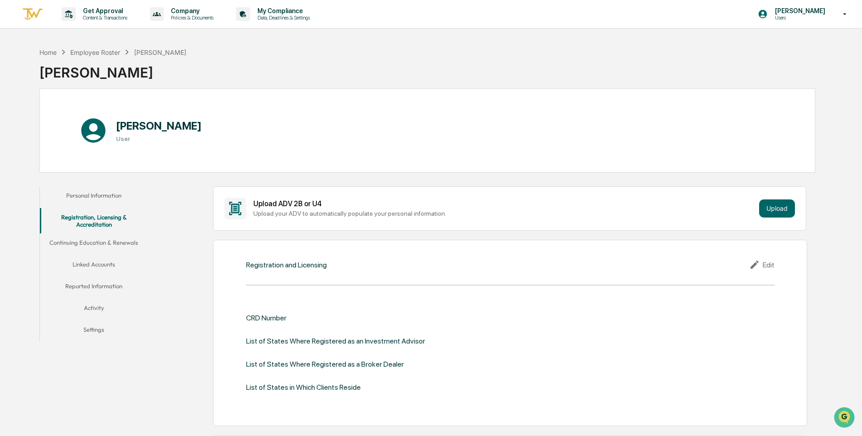
click at [119, 243] on button "Continuing Education & Renewals" at bounding box center [94, 245] width 108 height 22
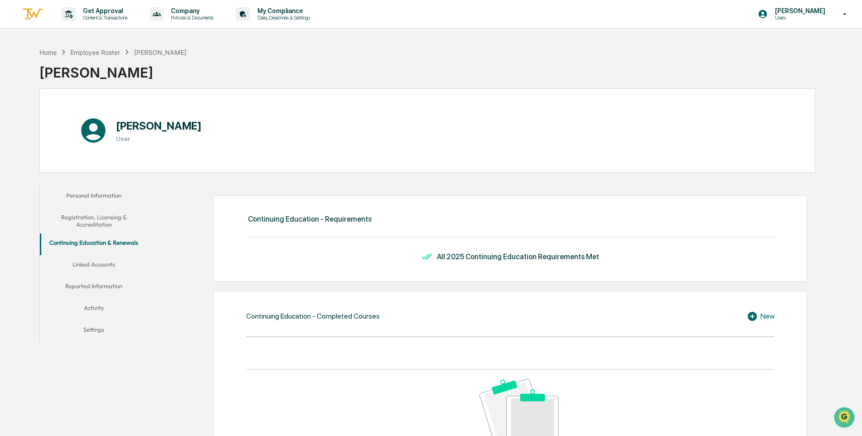
click at [97, 264] on button "Linked Accounts" at bounding box center [94, 266] width 108 height 22
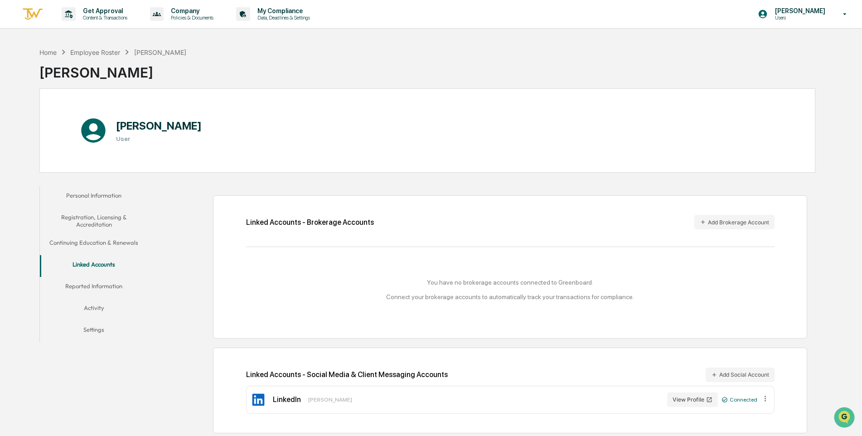
click at [100, 286] on button "Reported Information" at bounding box center [94, 288] width 108 height 22
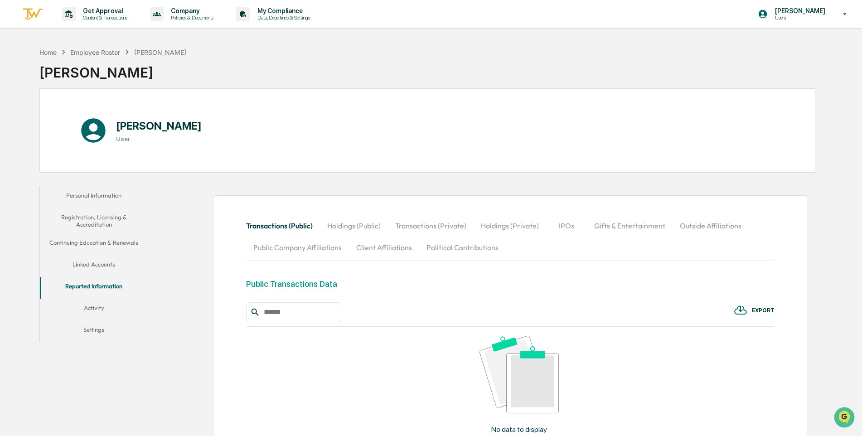
scroll to position [91, 0]
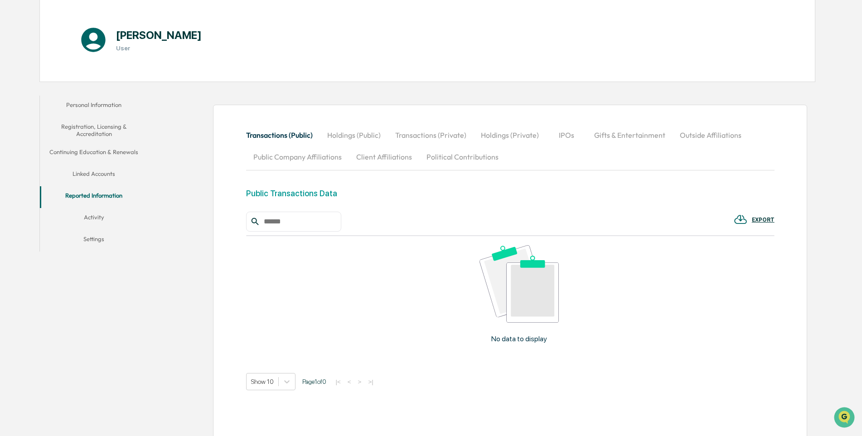
click at [302, 195] on div "Public Transactions Data" at bounding box center [291, 194] width 91 height 10
click at [524, 298] on img at bounding box center [519, 284] width 79 height 78
click at [364, 138] on button "Holdings (Public)" at bounding box center [354, 135] width 68 height 22
click at [434, 136] on button "Transactions (Private)" at bounding box center [432, 135] width 86 height 22
click at [516, 137] on button "Holdings (Private)" at bounding box center [510, 135] width 73 height 22
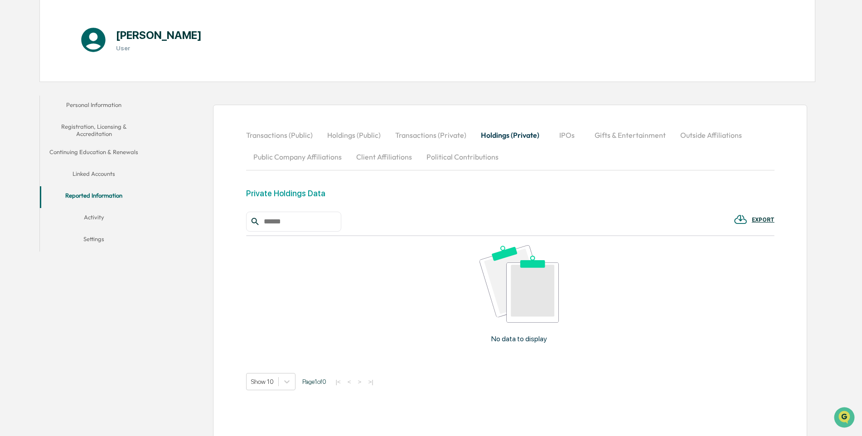
click at [570, 136] on button "IPOs" at bounding box center [567, 135] width 41 height 22
click at [621, 137] on button "Gifts & Entertainment" at bounding box center [630, 135] width 86 height 22
click at [712, 141] on button "Outside Affiliations" at bounding box center [712, 135] width 76 height 22
click at [536, 297] on img at bounding box center [519, 284] width 79 height 78
click at [331, 152] on button "Public Company Affiliations" at bounding box center [297, 157] width 103 height 22
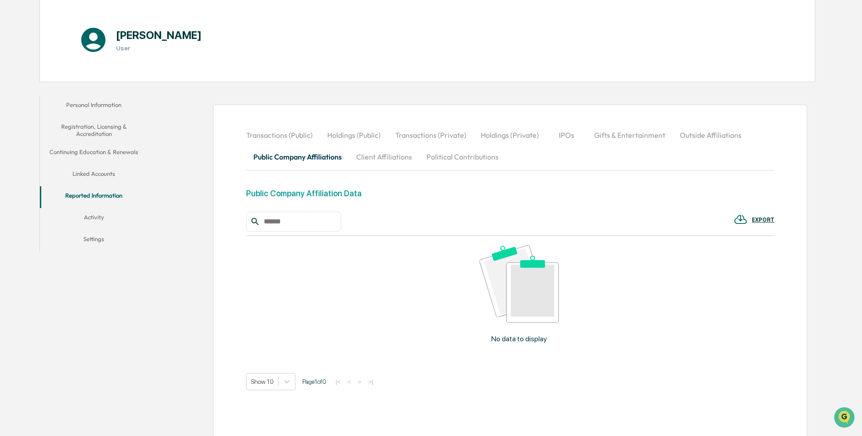
click at [391, 157] on button "Client Affiliations" at bounding box center [384, 157] width 70 height 22
click at [451, 157] on button "Political Contributions" at bounding box center [462, 157] width 87 height 22
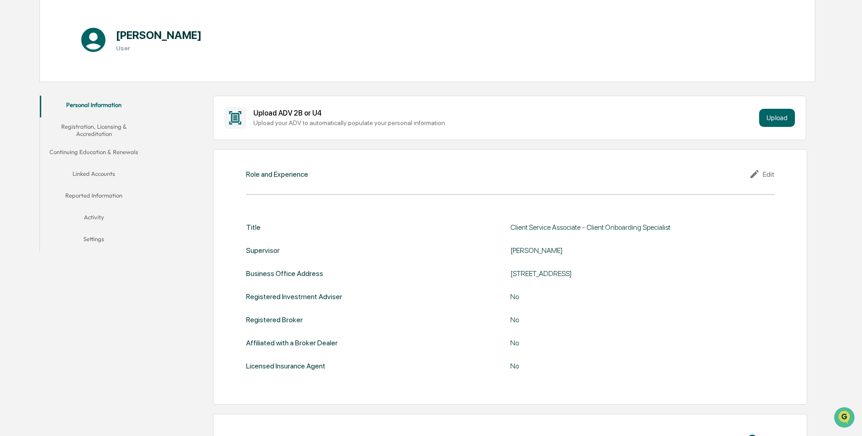
scroll to position [45, 0]
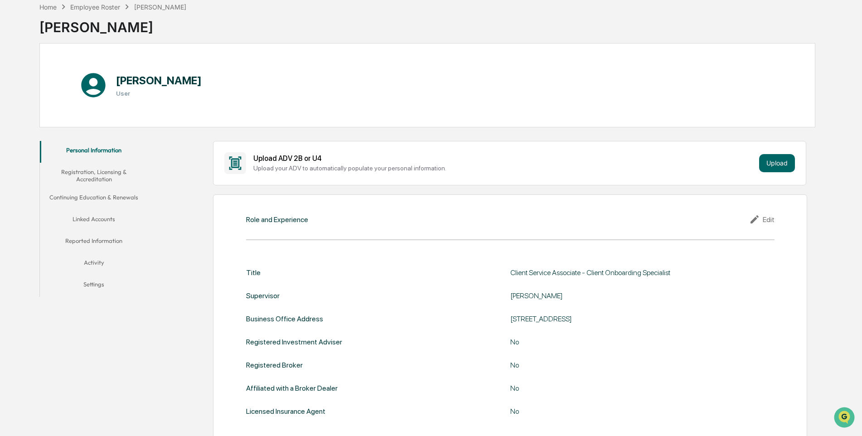
click at [97, 178] on button "Registration, Licensing & Accreditation" at bounding box center [94, 176] width 108 height 26
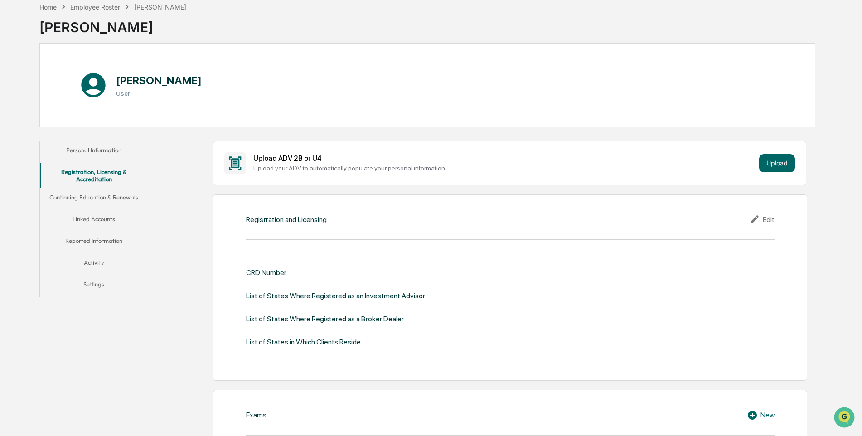
click at [95, 262] on button "Activity" at bounding box center [94, 264] width 108 height 22
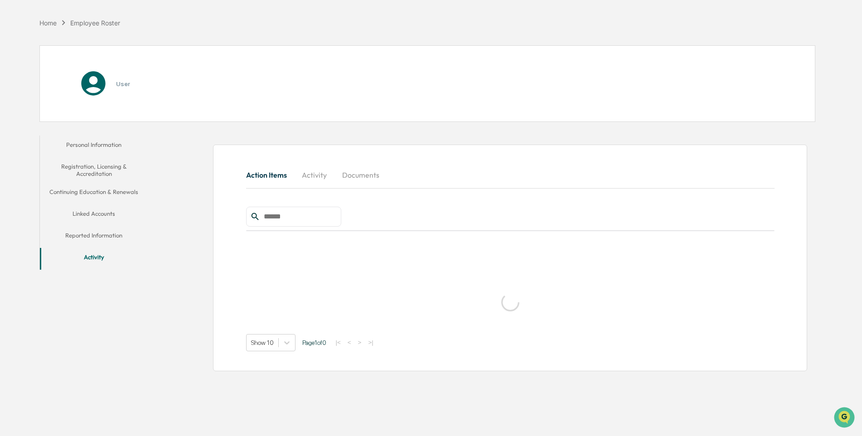
scroll to position [43, 0]
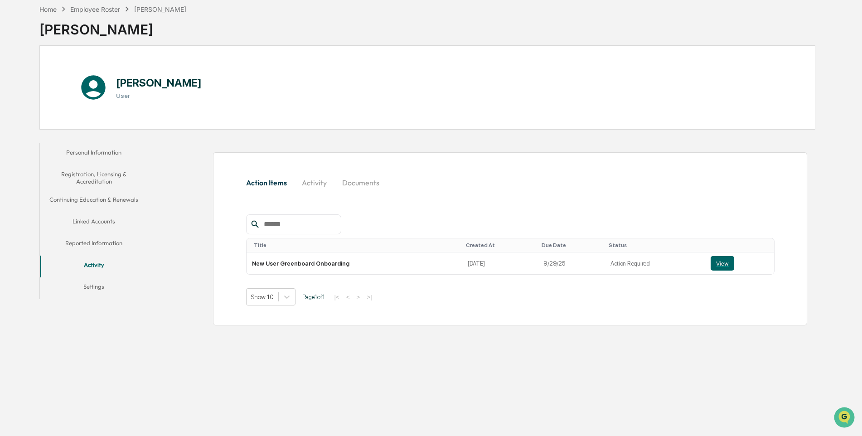
click at [319, 186] on button "Activity" at bounding box center [314, 183] width 41 height 22
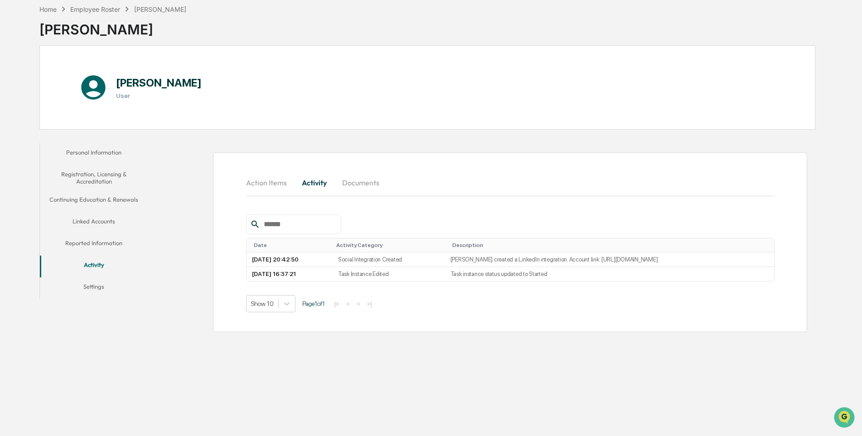
click at [355, 184] on button "Documents" at bounding box center [361, 183] width 52 height 22
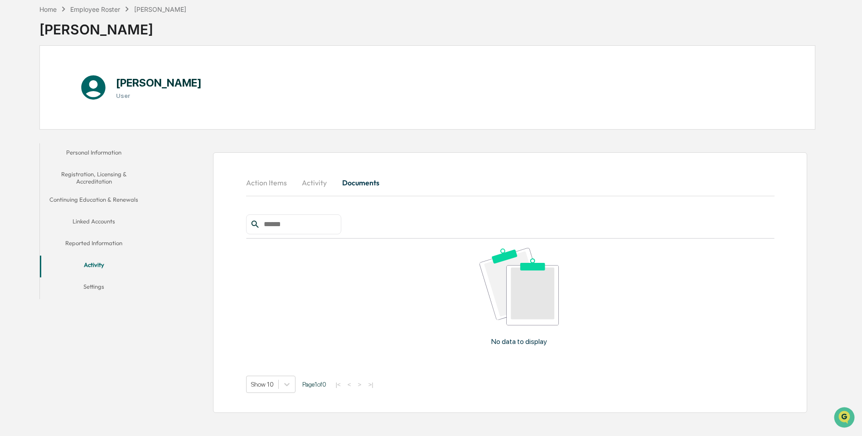
click at [107, 238] on button "Reported Information" at bounding box center [94, 245] width 108 height 22
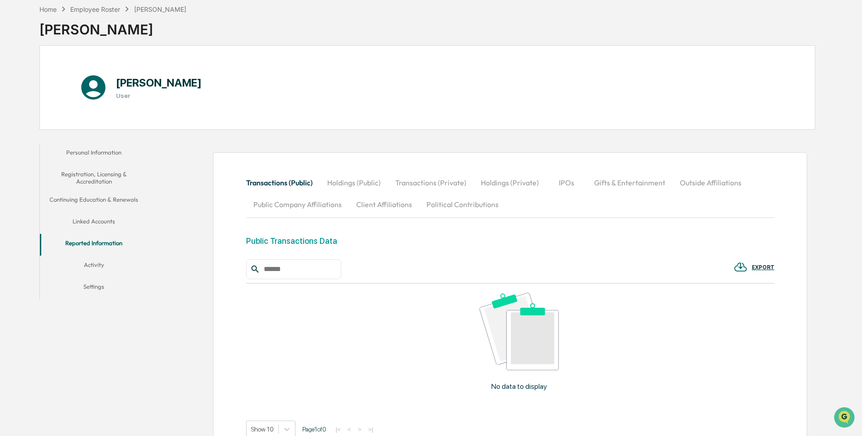
click at [693, 184] on button "Outside Affiliations" at bounding box center [711, 183] width 76 height 22
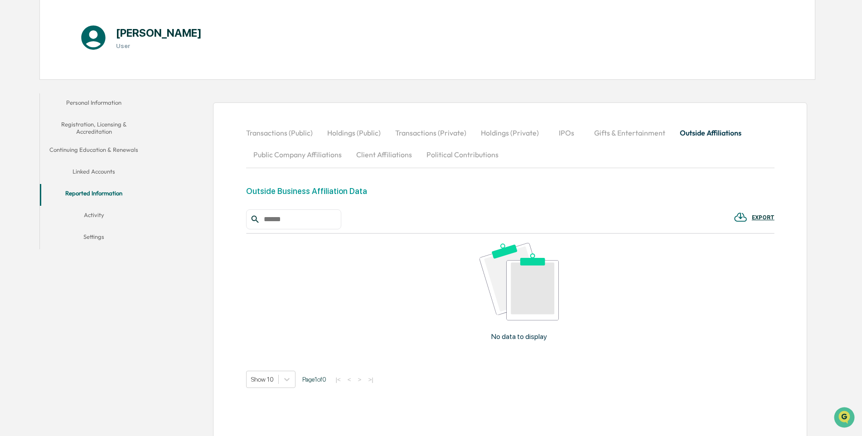
scroll to position [122, 0]
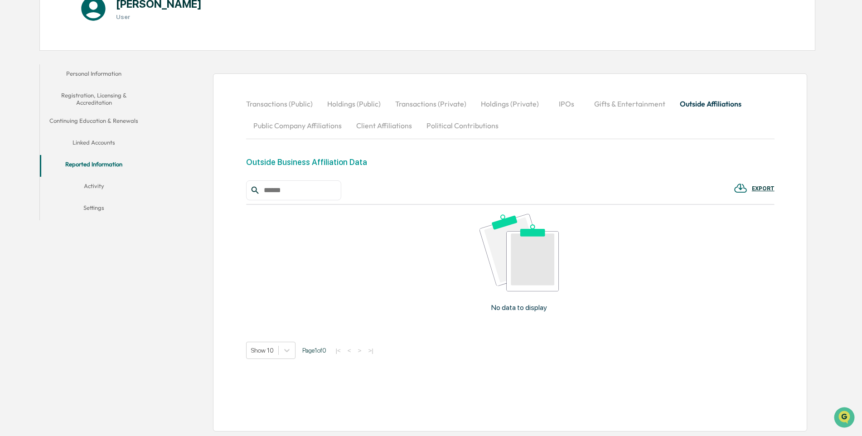
click at [521, 272] on img at bounding box center [519, 253] width 79 height 78
drag, startPoint x: 293, startPoint y: 186, endPoint x: 292, endPoint y: 192, distance: 6.0
click at [293, 190] on input "text" at bounding box center [298, 191] width 77 height 12
type input "**********"
click at [99, 72] on button "Personal Information" at bounding box center [94, 75] width 108 height 22
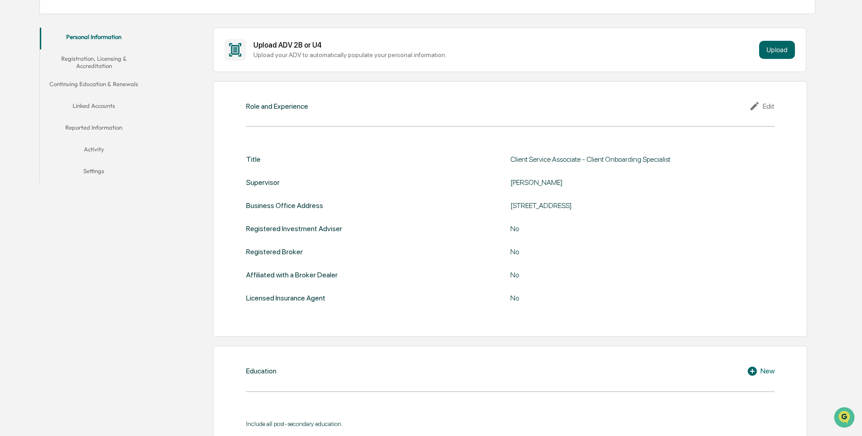
scroll to position [113, 0]
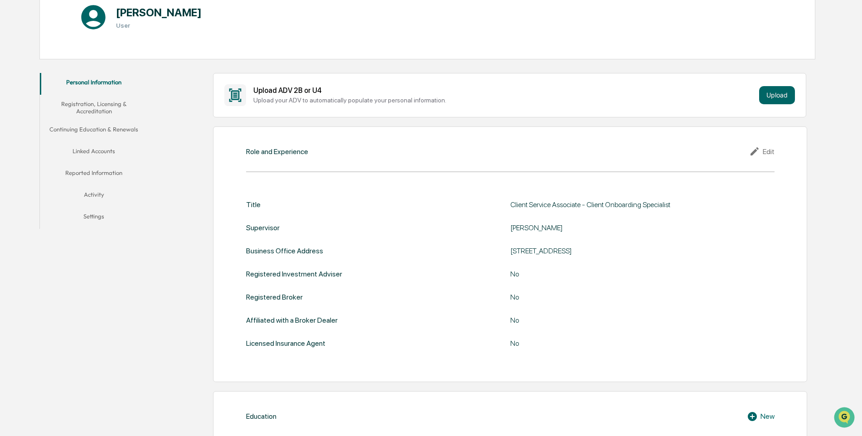
click at [90, 172] on button "Reported Information" at bounding box center [94, 175] width 108 height 22
